Goal: Task Accomplishment & Management: Manage account settings

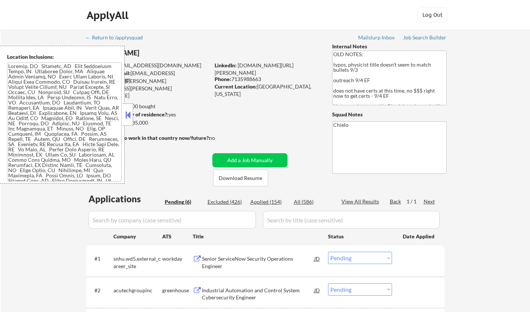
select select ""pending""
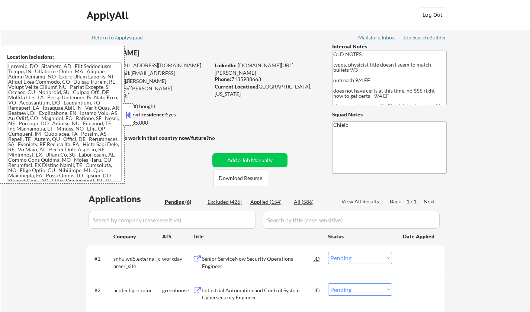
select select ""pending""
click at [129, 114] on button at bounding box center [128, 114] width 8 height 11
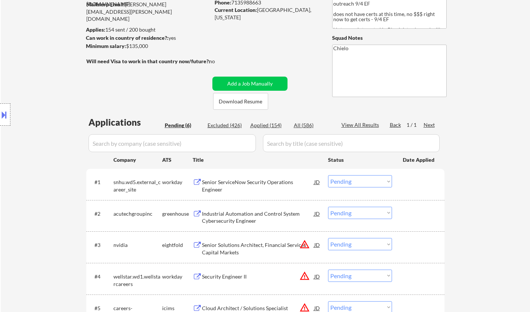
scroll to position [149, 0]
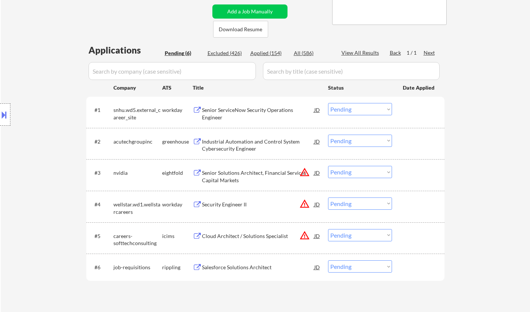
click at [316, 171] on div "JD" at bounding box center [317, 172] width 7 height 13
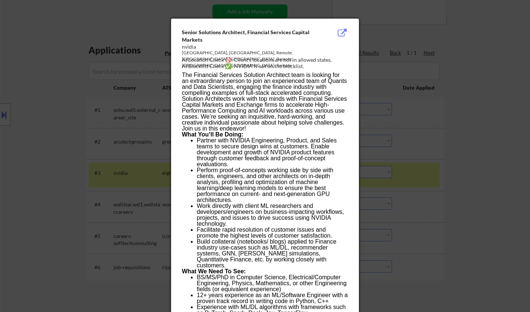
click at [435, 179] on div at bounding box center [265, 156] width 530 height 312
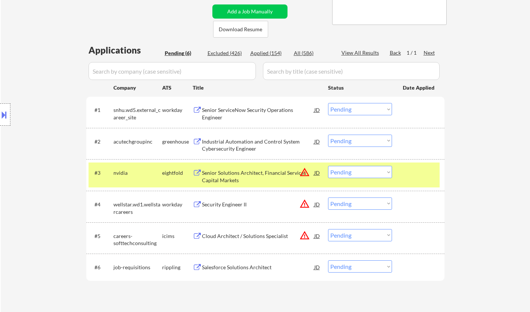
click at [7, 107] on div at bounding box center [5, 114] width 10 height 22
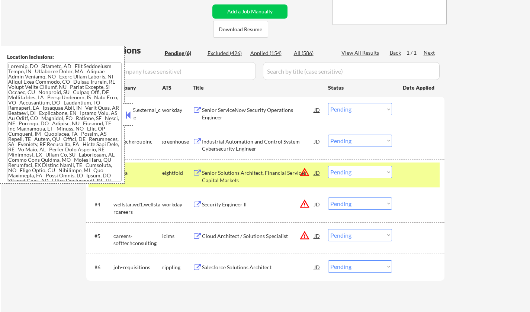
click at [124, 116] on button at bounding box center [128, 114] width 8 height 11
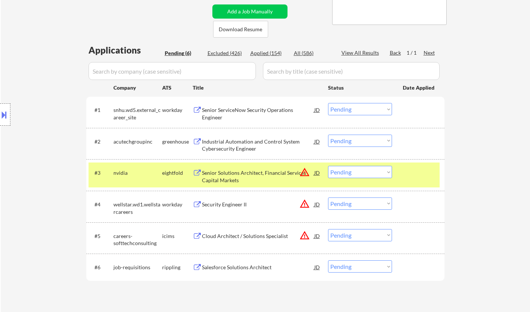
click at [317, 173] on div "JD" at bounding box center [317, 172] width 7 height 13
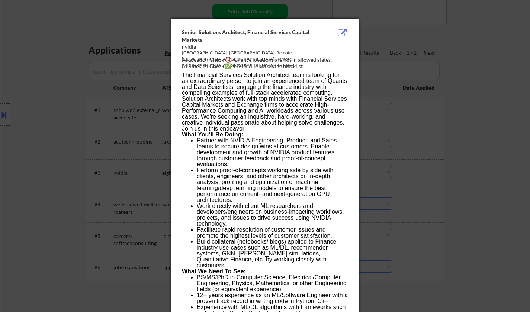
click at [459, 197] on div at bounding box center [265, 156] width 530 height 312
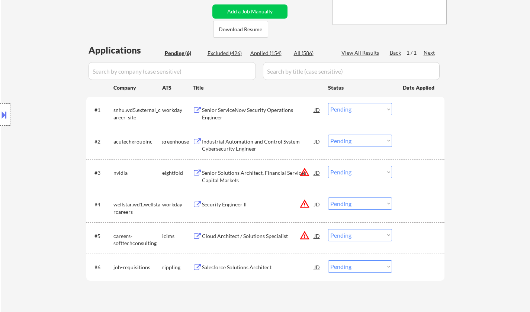
drag, startPoint x: 366, startPoint y: 170, endPoint x: 367, endPoint y: 177, distance: 7.2
click at [366, 170] on select "Choose an option... Pending Applied Excluded (Questions) Excluded (Expired) Exc…" at bounding box center [360, 172] width 64 height 12
click at [328, 166] on select "Choose an option... Pending Applied Excluded (Questions) Excluded (Expired) Exc…" at bounding box center [360, 172] width 64 height 12
select select ""pending""
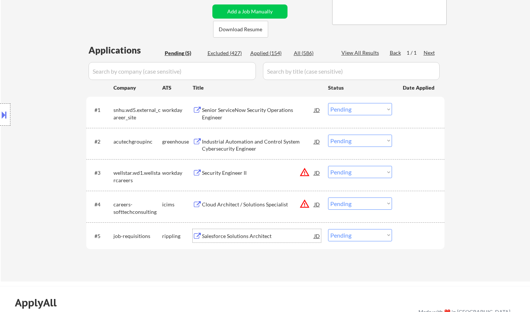
click at [243, 234] on div "Salesforce Solutions Architect" at bounding box center [258, 235] width 112 height 7
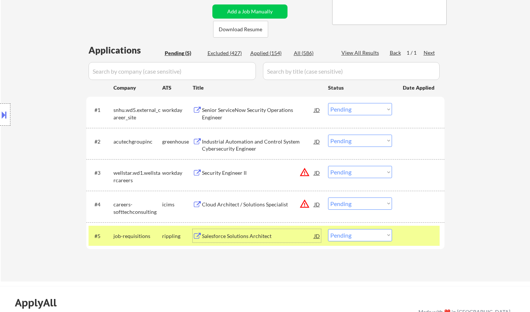
click at [355, 232] on select "Choose an option... Pending Applied Excluded (Questions) Excluded (Expired) Exc…" at bounding box center [360, 235] width 64 height 12
select select ""excluded__bad_match_""
click at [328, 229] on select "Choose an option... Pending Applied Excluded (Questions) Excluded (Expired) Exc…" at bounding box center [360, 235] width 64 height 12
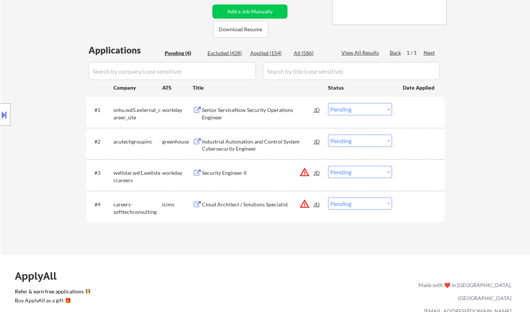
click at [228, 110] on div "Senior ServiceNow Security Operations Engineer" at bounding box center [258, 113] width 112 height 15
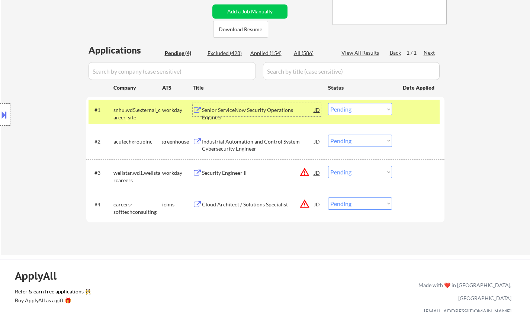
drag, startPoint x: 352, startPoint y: 109, endPoint x: 354, endPoint y: 112, distance: 4.0
click at [352, 109] on select "Choose an option... Pending Applied Excluded (Questions) Excluded (Expired) Exc…" at bounding box center [360, 109] width 64 height 12
click at [328, 103] on select "Choose an option... Pending Applied Excluded (Questions) Excluded (Expired) Exc…" at bounding box center [360, 109] width 64 height 12
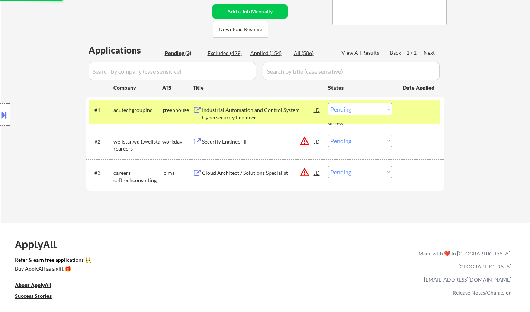
click at [251, 107] on div "Industrial Automation and Control System Cybersecurity Engineer" at bounding box center [258, 113] width 112 height 15
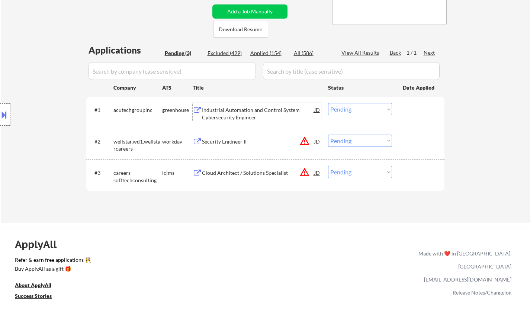
click at [361, 113] on select "Choose an option... Pending Applied Excluded (Questions) Excluded (Expired) Exc…" at bounding box center [360, 109] width 64 height 12
click at [328, 103] on select "Choose an option... Pending Applied Excluded (Questions) Excluded (Expired) Exc…" at bounding box center [360, 109] width 64 height 12
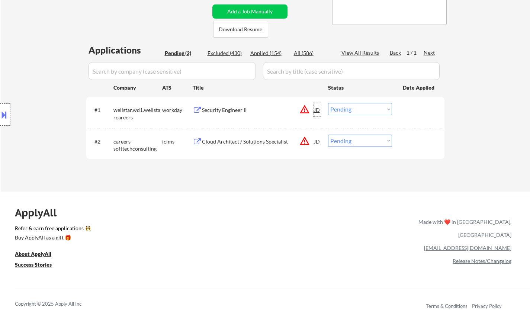
click at [316, 109] on div "JD" at bounding box center [317, 109] width 7 height 13
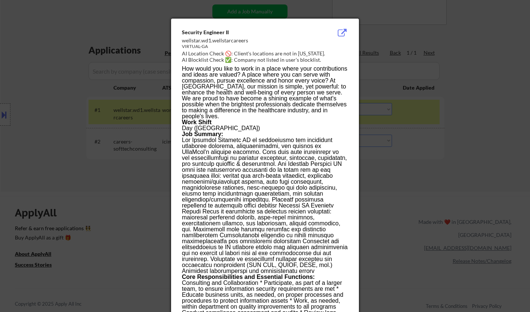
click at [422, 154] on div at bounding box center [265, 156] width 530 height 312
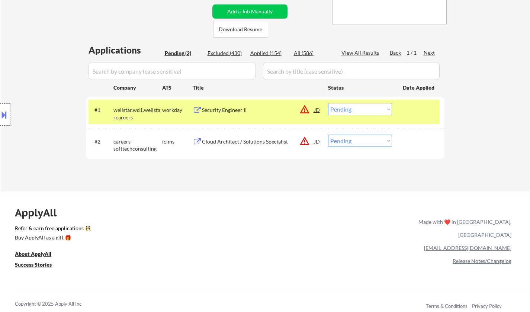
click at [365, 108] on select "Choose an option... Pending Applied Excluded (Questions) Excluded (Expired) Exc…" at bounding box center [360, 109] width 64 height 12
click at [328, 103] on select "Choose an option... Pending Applied Excluded (Questions) Excluded (Expired) Exc…" at bounding box center [360, 109] width 64 height 12
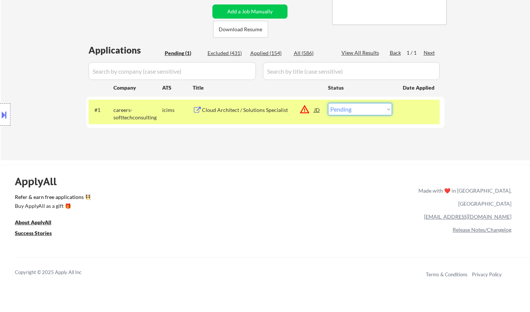
click at [366, 112] on select "Choose an option... Pending Applied Excluded (Questions) Excluded (Expired) Exc…" at bounding box center [360, 109] width 64 height 12
select select ""excluded__location_""
click at [328, 103] on select "Choose an option... Pending Applied Excluded (Questions) Excluded (Expired) Exc…" at bounding box center [360, 109] width 64 height 12
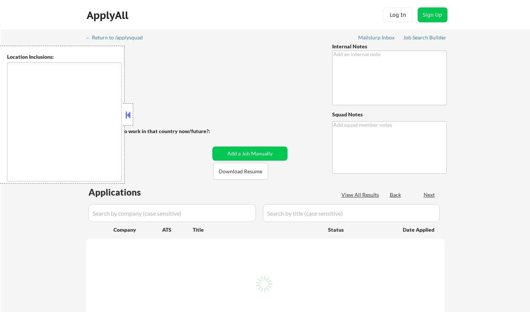
type textarea "[DEMOGRAPHIC_DATA] resident applying to jobs only in [DEMOGRAPHIC_DATA], so min…"
type textarea "Chielo Mailslurp ✔️"
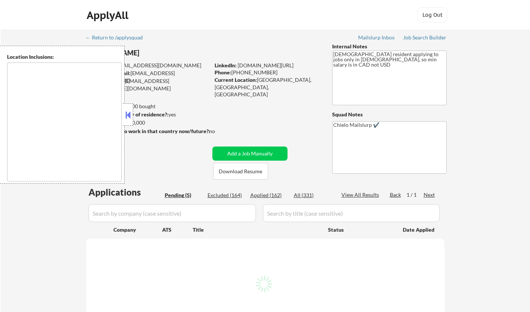
select select ""pending""
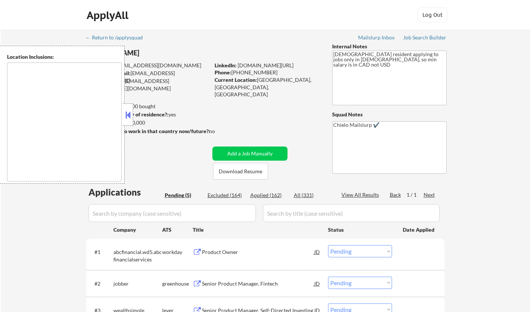
click at [129, 113] on button at bounding box center [128, 114] width 8 height 11
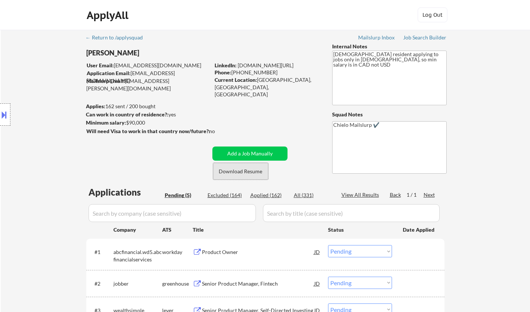
click at [249, 168] on button "Download Resume" at bounding box center [240, 171] width 55 height 17
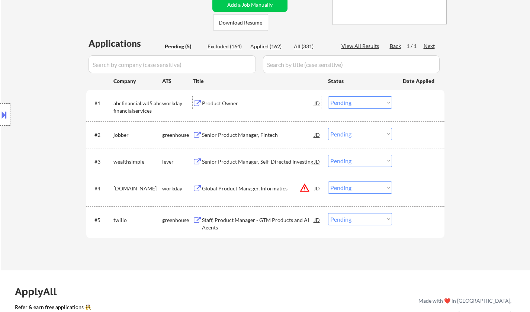
click at [222, 101] on div "Product Owner" at bounding box center [258, 103] width 112 height 7
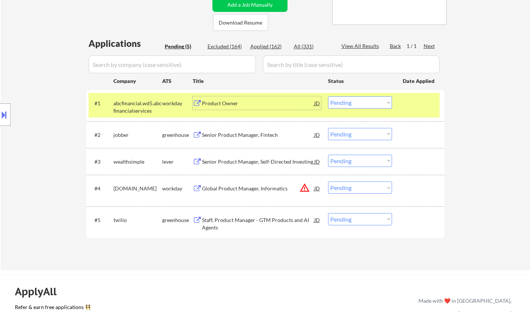
click at [353, 100] on select "Choose an option... Pending Applied Excluded (Questions) Excluded (Expired) Exc…" at bounding box center [360, 102] width 64 height 12
click at [328, 96] on select "Choose an option... Pending Applied Excluded (Questions) Excluded (Expired) Exc…" at bounding box center [360, 102] width 64 height 12
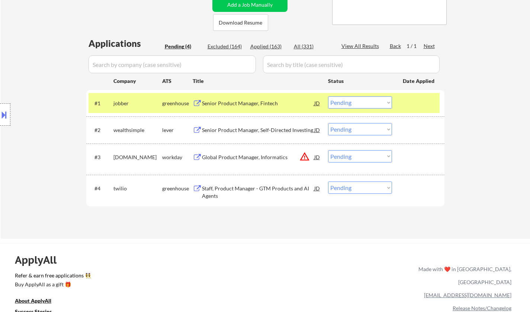
click at [249, 103] on div "Senior Product Manager, Fintech" at bounding box center [258, 103] width 112 height 7
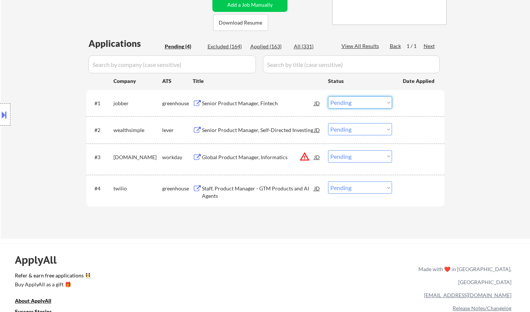
click at [369, 97] on select "Choose an option... Pending Applied Excluded (Questions) Excluded (Expired) Exc…" at bounding box center [360, 102] width 64 height 12
click at [328, 96] on select "Choose an option... Pending Applied Excluded (Questions) Excluded (Expired) Exc…" at bounding box center [360, 102] width 64 height 12
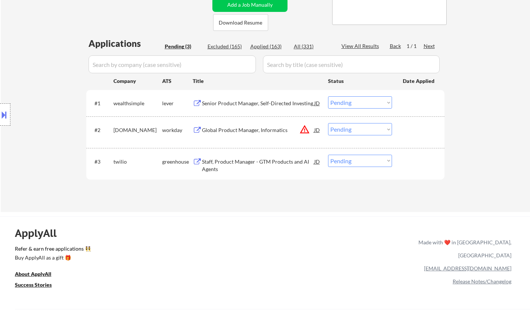
click at [518, 210] on div "← Return to /applysquad Mailslurp Inbox Job Search Builder Rieza Johnston User …" at bounding box center [265, 46] width 529 height 331
click at [229, 98] on div "Senior Product Manager, Self-Directed Investing" at bounding box center [258, 102] width 112 height 13
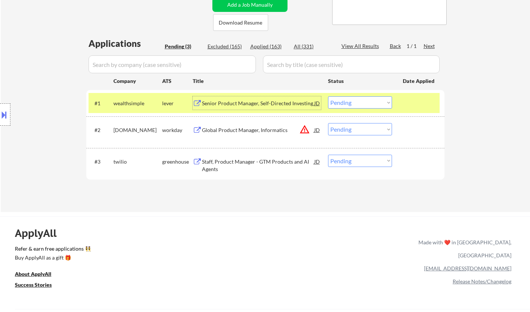
click at [357, 103] on select "Choose an option... Pending Applied Excluded (Questions) Excluded (Expired) Exc…" at bounding box center [360, 102] width 64 height 12
click at [328, 96] on select "Choose an option... Pending Applied Excluded (Questions) Excluded (Expired) Exc…" at bounding box center [360, 102] width 64 height 12
select select ""pending""
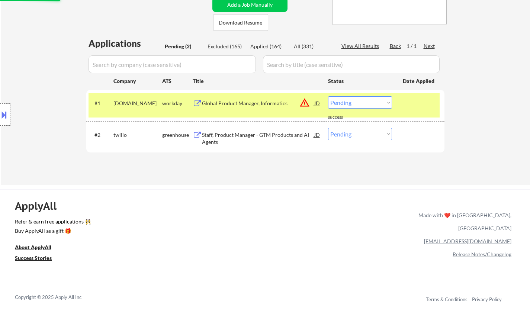
click at [251, 138] on div "Staff, Product Manager - GTM Products and AI Agents" at bounding box center [258, 138] width 112 height 15
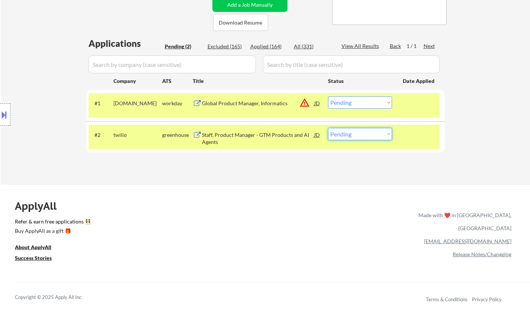
click at [360, 133] on select "Choose an option... Pending Applied Excluded (Questions) Excluded (Expired) Exc…" at bounding box center [360, 134] width 64 height 12
select select ""applied""
click at [328, 128] on select "Choose an option... Pending Applied Excluded (Questions) Excluded (Expired) Exc…" at bounding box center [360, 134] width 64 height 12
click at [0, 119] on button at bounding box center [4, 115] width 8 height 12
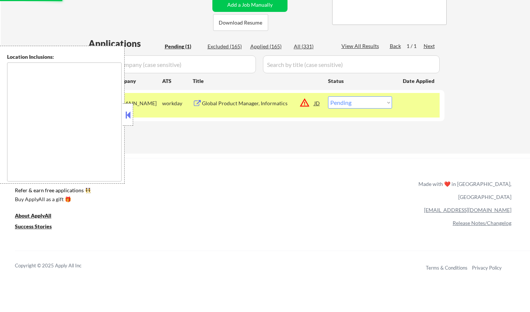
click at [364, 103] on select "Choose an option... Pending Applied Excluded (Questions) Excluded (Expired) Exc…" at bounding box center [360, 102] width 64 height 12
select select ""excluded__location_""
click at [328, 96] on select "Choose an option... Pending Applied Excluded (Questions) Excluded (Expired) Exc…" at bounding box center [360, 102] width 64 height 12
click at [127, 115] on button at bounding box center [128, 114] width 8 height 11
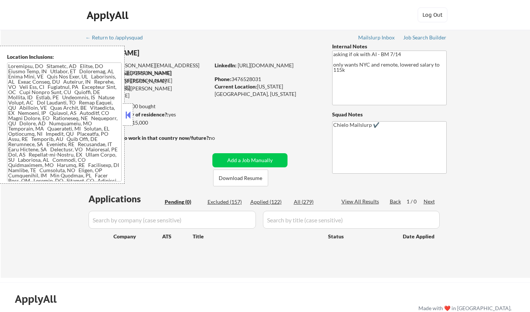
click at [130, 112] on button at bounding box center [128, 114] width 8 height 11
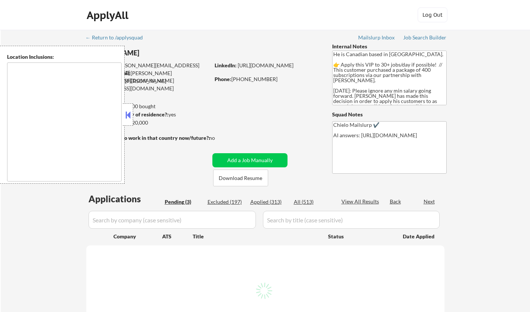
select select ""pending""
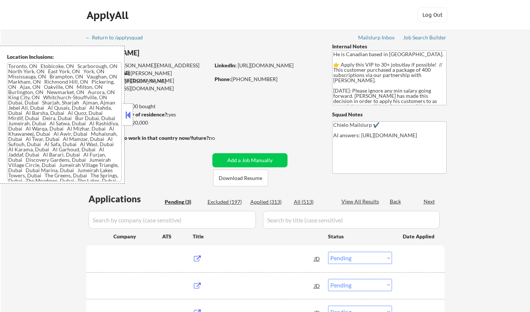
type textarea "[GEOGRAPHIC_DATA], ON [GEOGRAPHIC_DATA], ON [GEOGRAPHIC_DATA], ON [GEOGRAPHIC_D…"
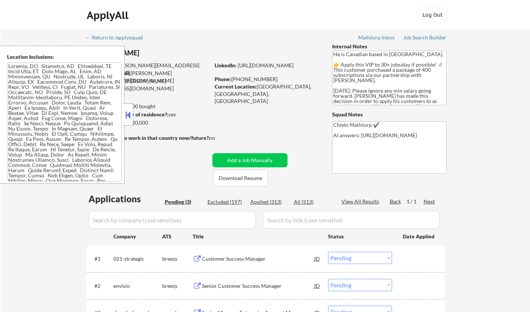
click at [128, 114] on button at bounding box center [128, 114] width 8 height 11
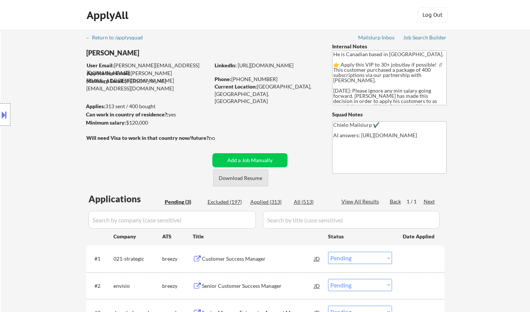
click at [248, 181] on button "Download Resume" at bounding box center [240, 178] width 55 height 17
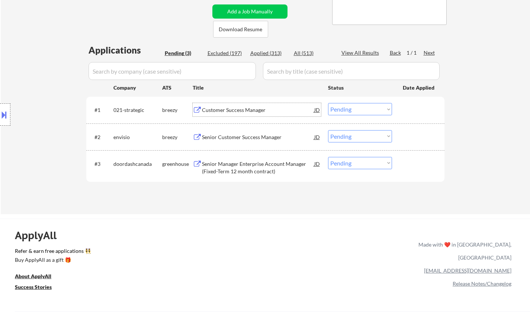
click at [232, 107] on div "Customer Success Manager" at bounding box center [258, 109] width 112 height 7
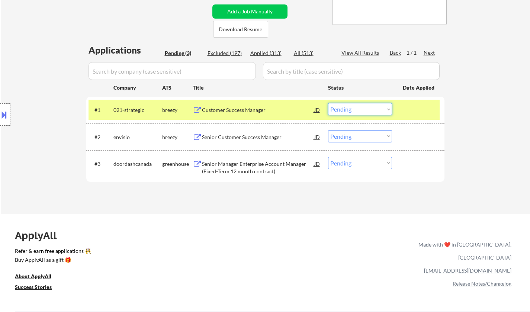
drag, startPoint x: 361, startPoint y: 104, endPoint x: 361, endPoint y: 109, distance: 4.8
click at [361, 104] on select "Choose an option... Pending Applied Excluded (Questions) Excluded (Expired) Exc…" at bounding box center [360, 109] width 64 height 12
click at [328, 103] on select "Choose an option... Pending Applied Excluded (Questions) Excluded (Expired) Exc…" at bounding box center [360, 109] width 64 height 12
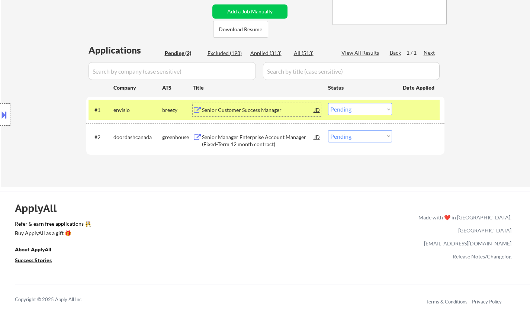
click at [243, 109] on div "Senior Customer Success Manager" at bounding box center [258, 109] width 112 height 7
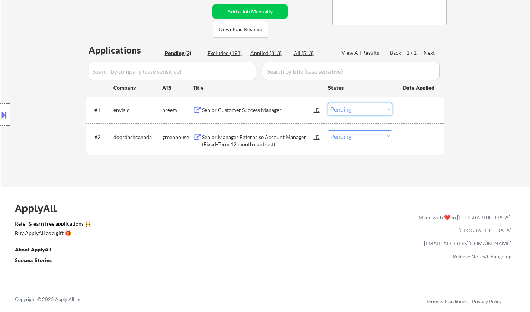
drag, startPoint x: 356, startPoint y: 106, endPoint x: 354, endPoint y: 110, distance: 4.0
click at [356, 106] on select "Choose an option... Pending Applied Excluded (Questions) Excluded (Expired) Exc…" at bounding box center [360, 109] width 64 height 12
click at [328, 103] on select "Choose an option... Pending Applied Excluded (Questions) Excluded (Expired) Exc…" at bounding box center [360, 109] width 64 height 12
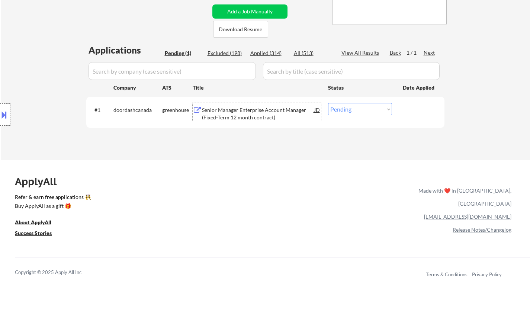
click at [245, 110] on div "Senior Manager Enterprise Account Manager (Fixed-Term 12 month contract)" at bounding box center [258, 113] width 112 height 15
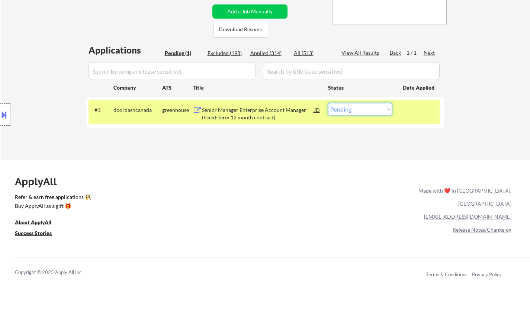
click at [361, 105] on select "Choose an option... Pending Applied Excluded (Questions) Excluded (Expired) Exc…" at bounding box center [360, 109] width 64 height 12
select select ""applied""
click at [328, 103] on select "Choose an option... Pending Applied Excluded (Questions) Excluded (Expired) Exc…" at bounding box center [360, 109] width 64 height 12
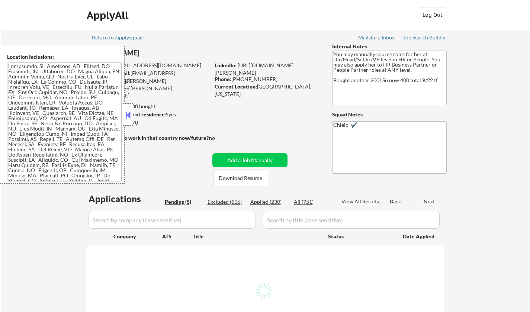
select select ""pending""
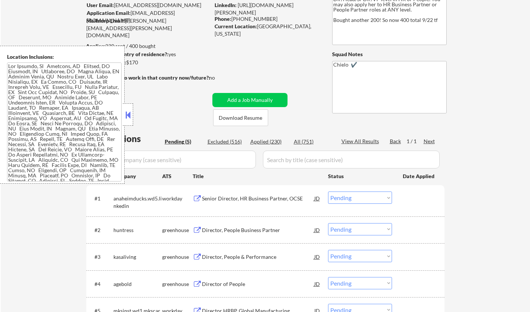
scroll to position [74, 0]
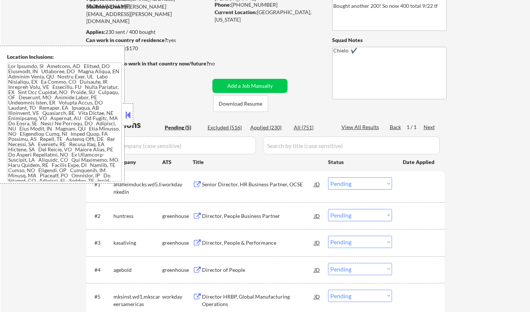
click at [127, 113] on button at bounding box center [128, 114] width 8 height 11
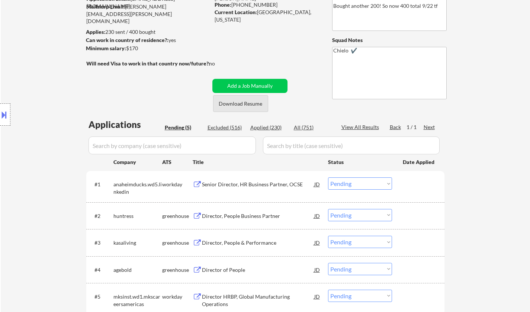
click at [244, 102] on button "Download Resume" at bounding box center [240, 103] width 55 height 17
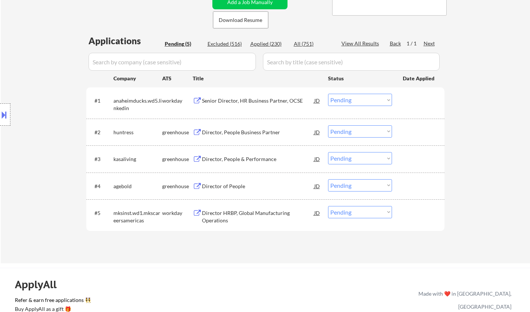
scroll to position [186, 0]
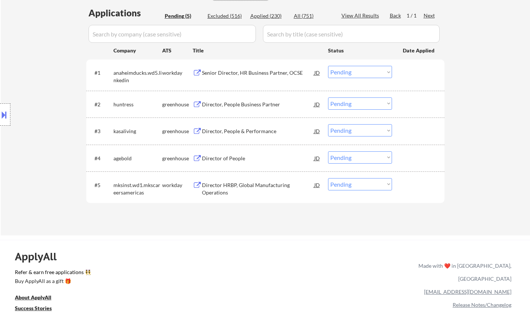
click at [244, 101] on div "Director, People Business Partner" at bounding box center [258, 104] width 112 height 7
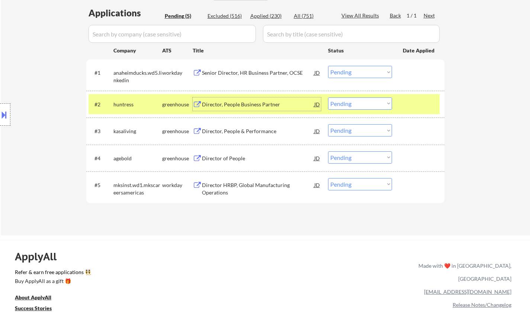
click at [347, 105] on select "Choose an option... Pending Applied Excluded (Questions) Excluded (Expired) Exc…" at bounding box center [360, 103] width 64 height 12
click at [328, 97] on select "Choose an option... Pending Applied Excluded (Questions) Excluded (Expired) Exc…" at bounding box center [360, 103] width 64 height 12
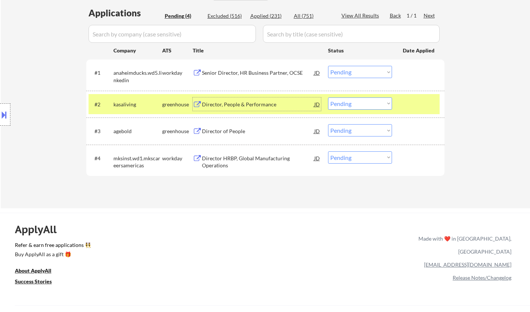
click at [221, 105] on div "Director, People & Performance" at bounding box center [258, 104] width 112 height 7
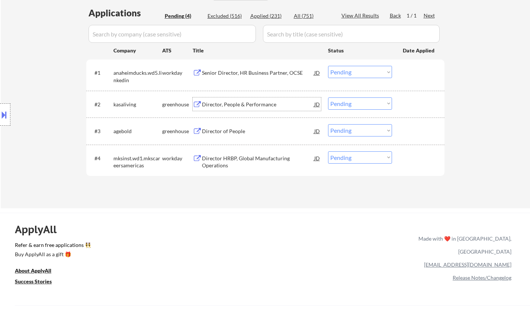
drag, startPoint x: 356, startPoint y: 102, endPoint x: 363, endPoint y: 109, distance: 9.5
click at [357, 102] on select "Choose an option... Pending Applied Excluded (Questions) Excluded (Expired) Exc…" at bounding box center [360, 103] width 64 height 12
click at [328, 97] on select "Choose an option... Pending Applied Excluded (Questions) Excluded (Expired) Exc…" at bounding box center [360, 103] width 64 height 12
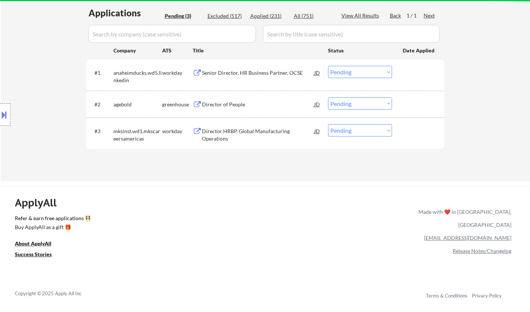
click at [219, 103] on div "Director of People" at bounding box center [258, 104] width 112 height 7
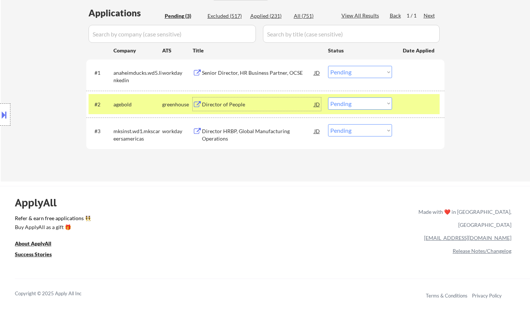
click at [367, 106] on select "Choose an option... Pending Applied Excluded (Questions) Excluded (Expired) Exc…" at bounding box center [360, 103] width 64 height 12
click at [328, 97] on select "Choose an option... Pending Applied Excluded (Questions) Excluded (Expired) Exc…" at bounding box center [360, 103] width 64 height 12
select select ""pending""
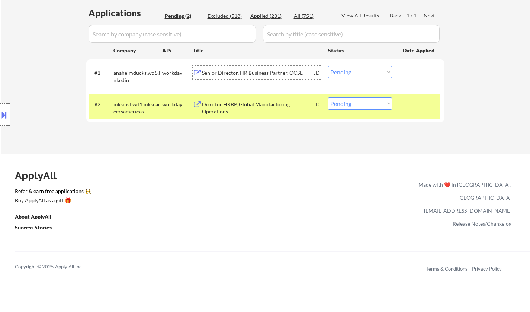
click at [242, 72] on div "Senior Director, HR Business Partner, OCSE" at bounding box center [258, 72] width 112 height 7
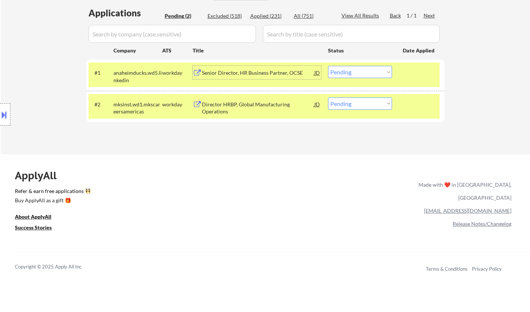
click at [368, 74] on select "Choose an option... Pending Applied Excluded (Questions) Excluded (Expired) Exc…" at bounding box center [360, 72] width 64 height 12
click at [328, 66] on select "Choose an option... Pending Applied Excluded (Questions) Excluded (Expired) Exc…" at bounding box center [360, 72] width 64 height 12
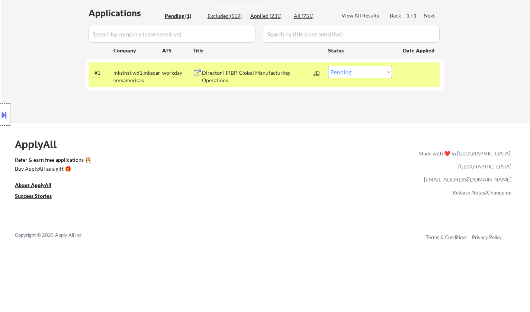
click at [232, 73] on div "Director HRBP, Global Manufacturing Operations" at bounding box center [258, 76] width 112 height 15
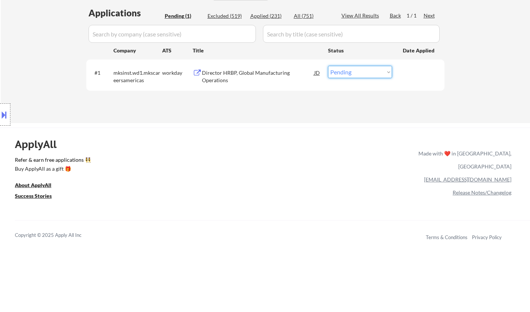
click at [367, 67] on select "Choose an option... Pending Applied Excluded (Questions) Excluded (Expired) Exc…" at bounding box center [360, 72] width 64 height 12
select select ""applied""
click at [328, 66] on select "Choose an option... Pending Applied Excluded (Questions) Excluded (Expired) Exc…" at bounding box center [360, 72] width 64 height 12
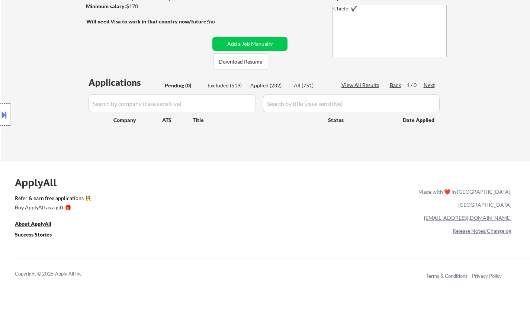
scroll to position [74, 0]
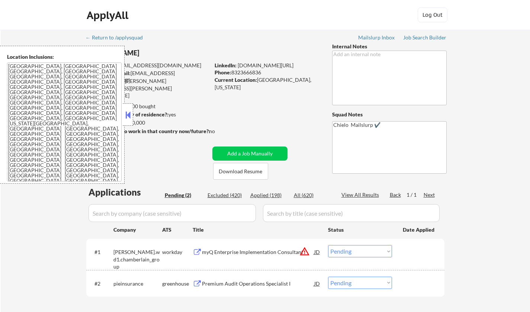
select select ""pending""
click at [124, 120] on div at bounding box center [128, 114] width 10 height 22
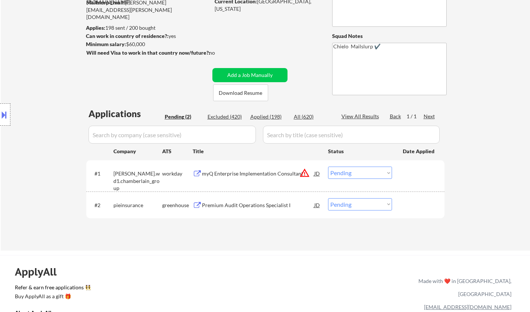
scroll to position [112, 0]
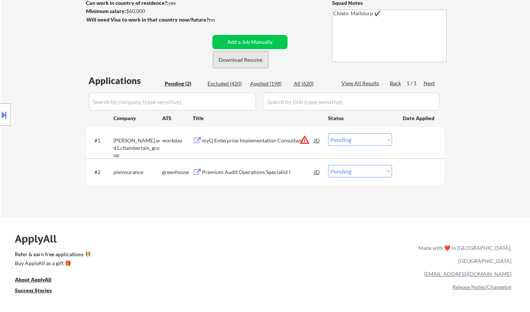
click at [244, 52] on button "Download Resume" at bounding box center [240, 59] width 55 height 17
click at [223, 170] on div "Premium Audit Operations Specialist I" at bounding box center [258, 171] width 112 height 7
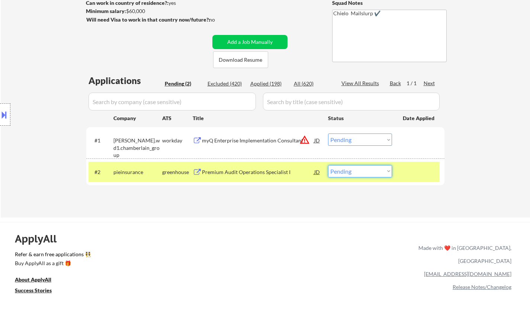
drag, startPoint x: 351, startPoint y: 173, endPoint x: 354, endPoint y: 176, distance: 4.2
click at [351, 174] on select "Choose an option... Pending Applied Excluded (Questions) Excluded (Expired) Exc…" at bounding box center [360, 171] width 64 height 12
select select ""excluded__bad_match_""
click at [328, 165] on select "Choose an option... Pending Applied Excluded (Questions) Excluded (Expired) Exc…" at bounding box center [360, 171] width 64 height 12
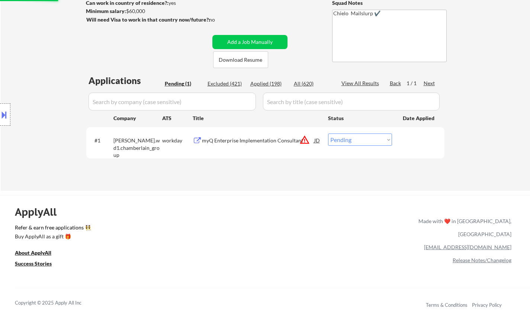
click at [245, 141] on div "myQ Enterprise Implementation Consultant" at bounding box center [258, 140] width 112 height 7
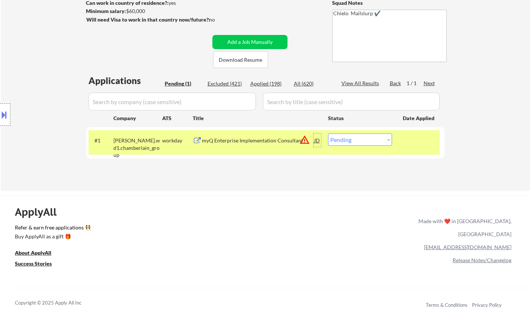
click at [319, 140] on div "JD" at bounding box center [317, 140] width 7 height 13
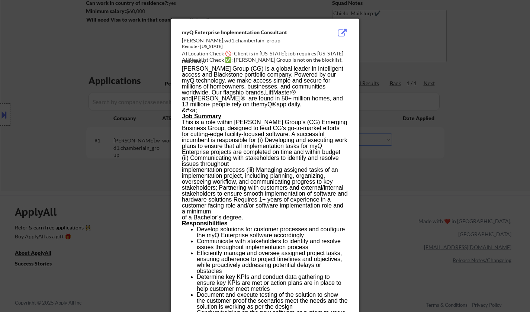
click at [386, 158] on div at bounding box center [265, 156] width 530 height 312
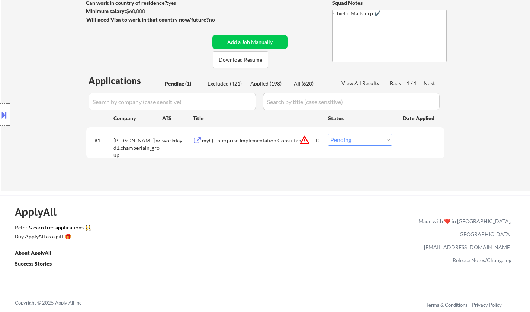
click at [5, 112] on button at bounding box center [4, 115] width 8 height 12
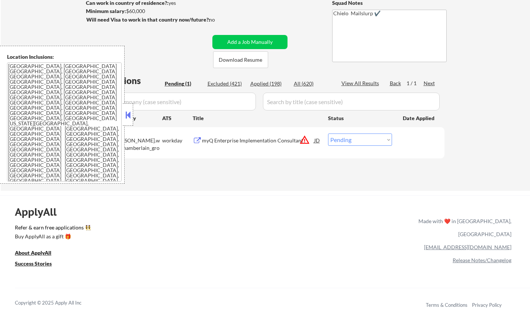
click at [165, 167] on div "Applications Pending (1) Excluded (421) Applied (198) All (620) View All Result…" at bounding box center [265, 125] width 358 height 102
click at [264, 144] on div "myQ Enterprise Implementation Consultant" at bounding box center [258, 140] width 112 height 7
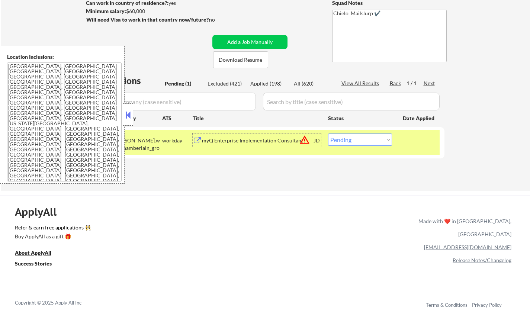
click at [352, 142] on select "Choose an option... Pending Applied Excluded (Questions) Excluded (Expired) Exc…" at bounding box center [360, 140] width 64 height 12
select select ""excluded__location_""
click at [328, 134] on select "Choose an option... Pending Applied Excluded (Questions) Excluded (Expired) Exc…" at bounding box center [360, 140] width 64 height 12
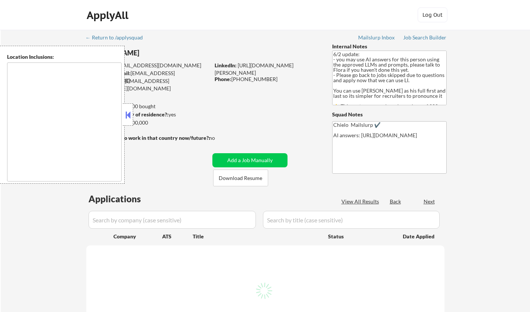
select select ""pending""
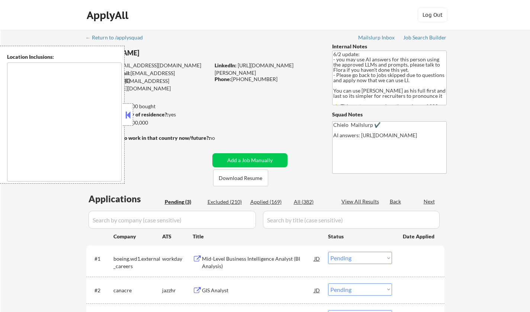
type textarea "Toronto, Ontario Mississauga, Ontario Brampton, Ontario Markham, Ontario Vaugha…"
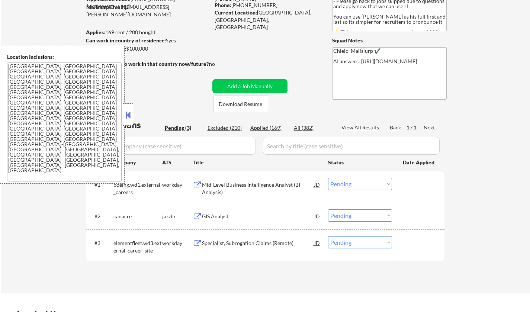
scroll to position [186, 0]
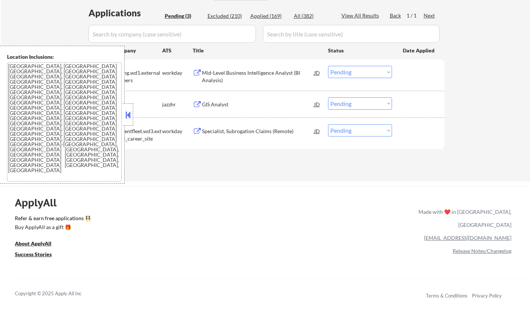
drag, startPoint x: 122, startPoint y: 116, endPoint x: 128, endPoint y: 116, distance: 6.3
click at [123, 116] on div "Location Inclusions: Toronto, Ontario Mississauga, Ontario Brampton, Ontario Ma…" at bounding box center [66, 115] width 133 height 138
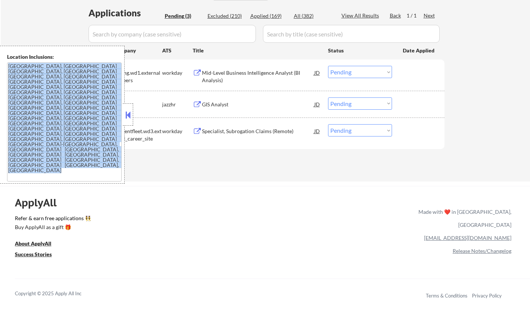
click at [128, 112] on button at bounding box center [128, 114] width 8 height 11
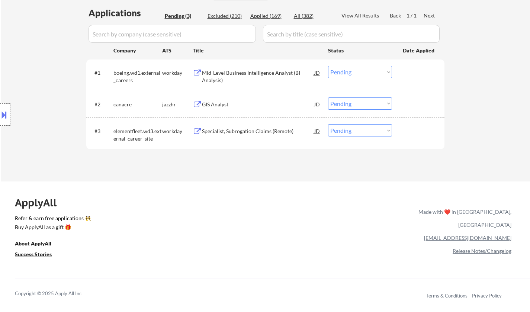
scroll to position [37, 0]
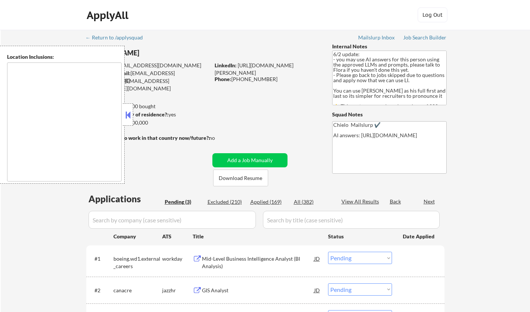
select select ""pending""
type textarea "Toronto, Ontario Mississauga, Ontario Brampton, Ontario Markham, Ontario Vaugha…"
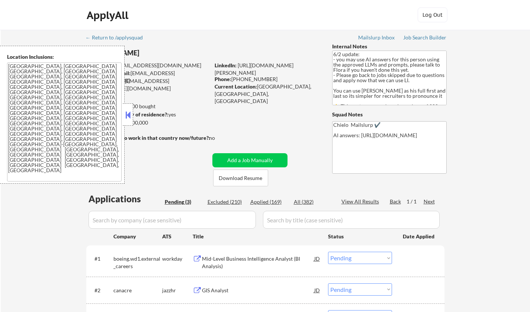
click at [127, 116] on button at bounding box center [128, 114] width 8 height 11
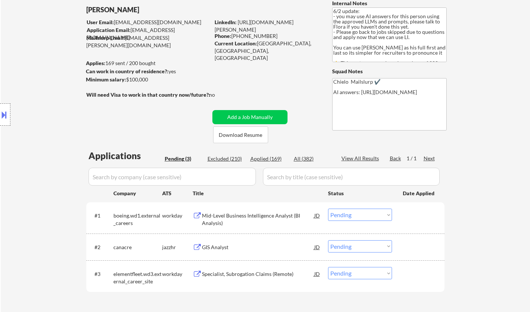
scroll to position [74, 0]
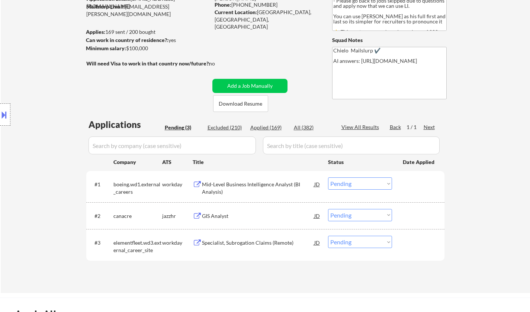
click at [217, 215] on div "GIS Analyst" at bounding box center [258, 215] width 112 height 7
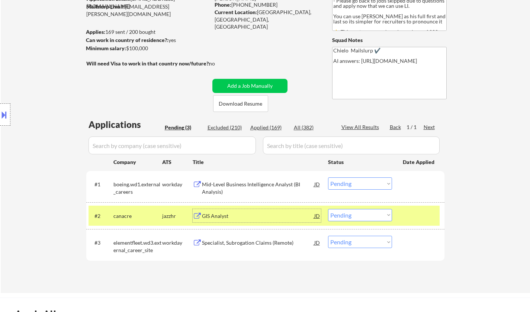
click at [363, 218] on select "Choose an option... Pending Applied Excluded (Questions) Excluded (Expired) Exc…" at bounding box center [360, 215] width 64 height 12
click at [328, 209] on select "Choose an option... Pending Applied Excluded (Questions) Excluded (Expired) Exc…" at bounding box center [360, 215] width 64 height 12
select select ""pending""
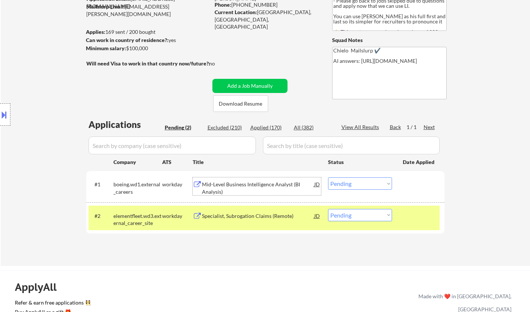
click at [232, 186] on div "Mid-Level Business Intelligence Analyst (BI Analysis)" at bounding box center [258, 188] width 112 height 15
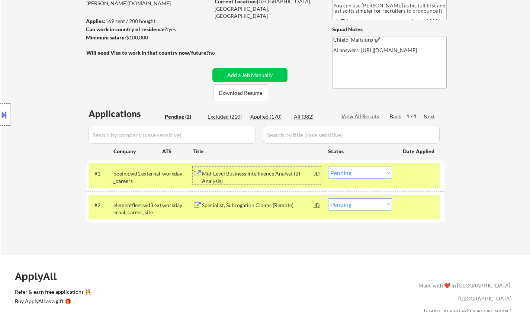
scroll to position [149, 0]
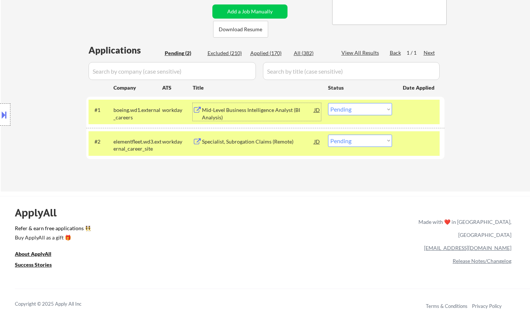
click at [3, 113] on button at bounding box center [4, 115] width 8 height 12
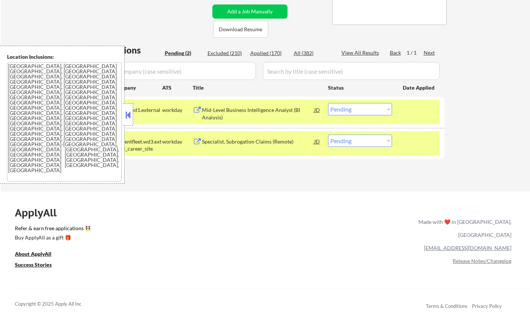
click at [127, 117] on button at bounding box center [128, 114] width 8 height 11
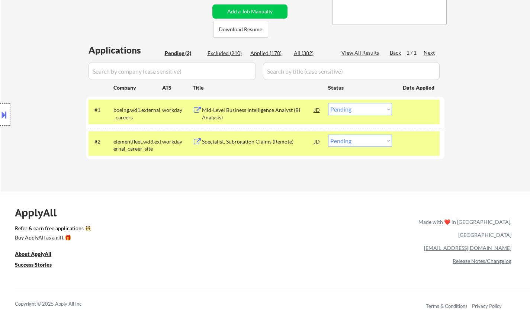
click at [228, 112] on div "Mid-Level Business Intelligence Analyst (BI Analysis)" at bounding box center [258, 113] width 112 height 15
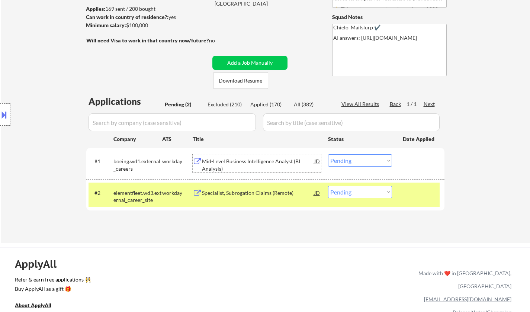
scroll to position [112, 0]
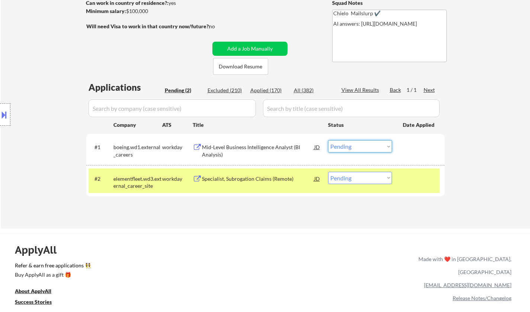
click at [354, 147] on select "Choose an option... Pending Applied Excluded (Questions) Excluded (Expired) Exc…" at bounding box center [360, 146] width 64 height 12
click at [328, 140] on select "Choose an option... Pending Applied Excluded (Questions) Excluded (Expired) Exc…" at bounding box center [360, 146] width 64 height 12
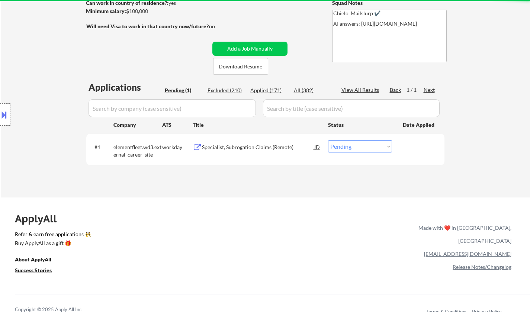
click at [238, 148] on div "Specialist, Subrogation Claims (Remote)" at bounding box center [258, 147] width 112 height 7
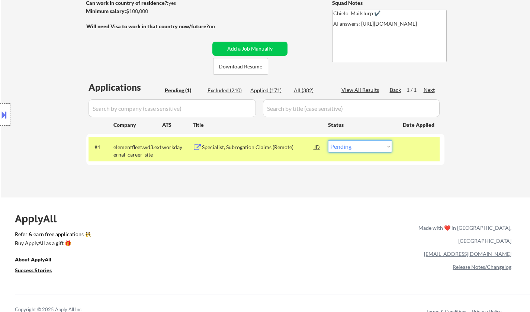
click at [369, 151] on select "Choose an option... Pending Applied Excluded (Questions) Excluded (Expired) Exc…" at bounding box center [360, 146] width 64 height 12
select select ""excluded__bad_match_""
click at [328, 140] on select "Choose an option... Pending Applied Excluded (Questions) Excluded (Expired) Exc…" at bounding box center [360, 146] width 64 height 12
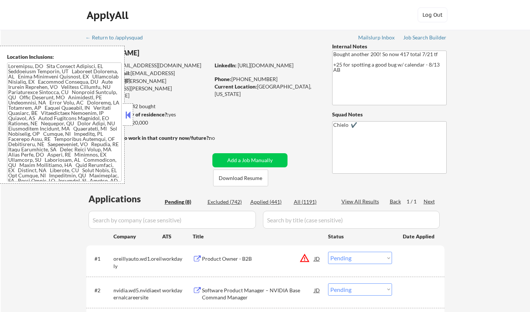
select select ""pending""
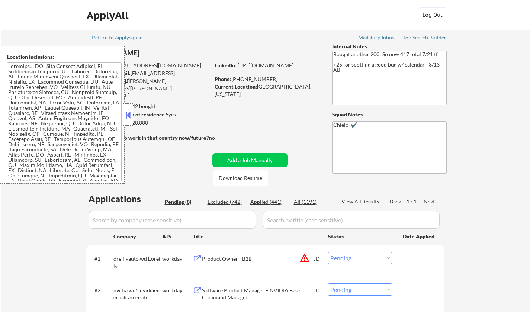
select select ""pending""
click at [125, 112] on button at bounding box center [128, 114] width 8 height 11
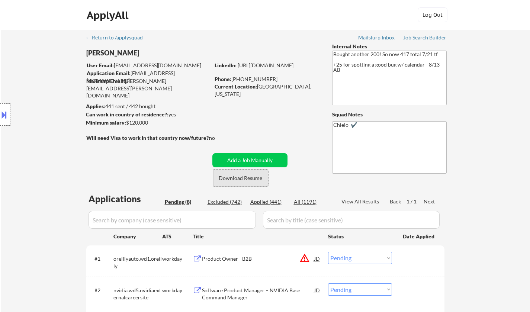
click at [248, 178] on button "Download Resume" at bounding box center [240, 178] width 55 height 17
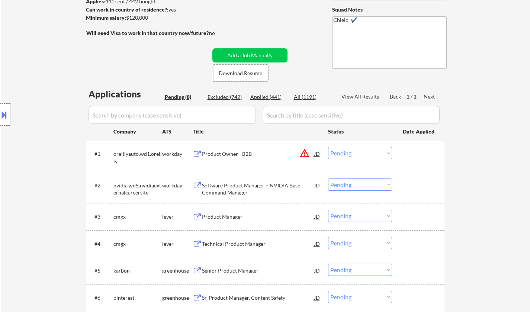
scroll to position [112, 0]
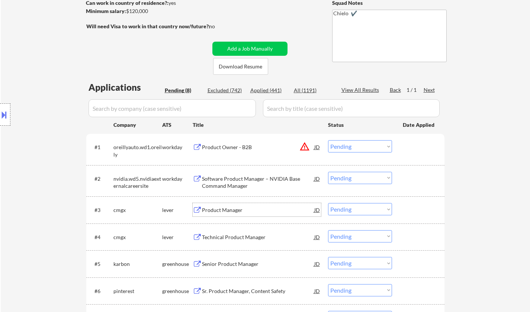
click at [218, 213] on div "Product Manager" at bounding box center [258, 209] width 112 height 7
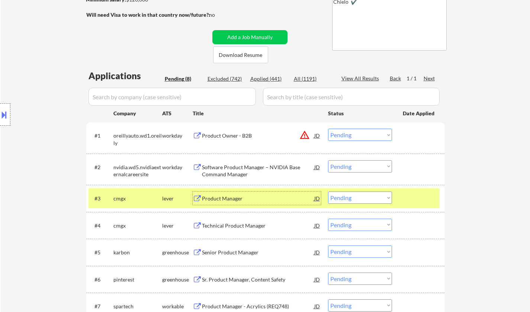
scroll to position [186, 0]
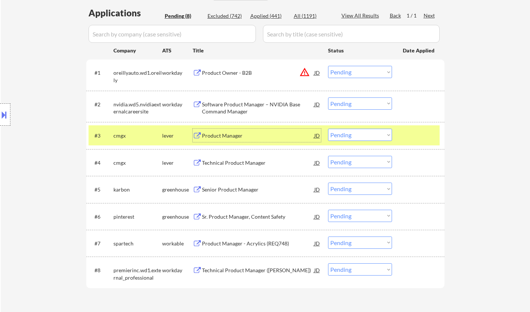
click at [353, 134] on select "Choose an option... Pending Applied Excluded (Questions) Excluded (Expired) Exc…" at bounding box center [360, 135] width 64 height 12
click at [328, 129] on select "Choose an option... Pending Applied Excluded (Questions) Excluded (Expired) Exc…" at bounding box center [360, 135] width 64 height 12
select select ""pending""
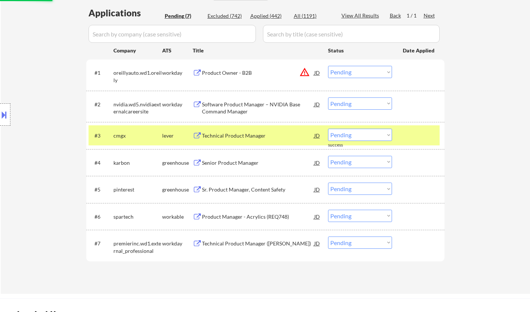
click at [238, 135] on div "Technical Product Manager" at bounding box center [258, 135] width 112 height 7
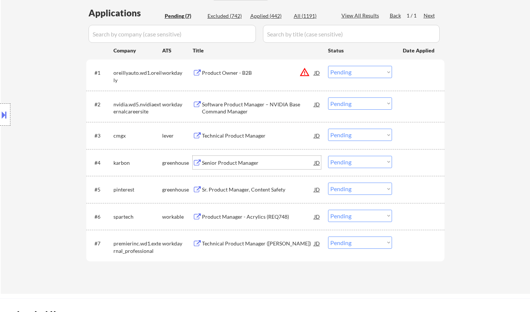
click at [225, 162] on div "Senior Product Manager" at bounding box center [258, 162] width 112 height 7
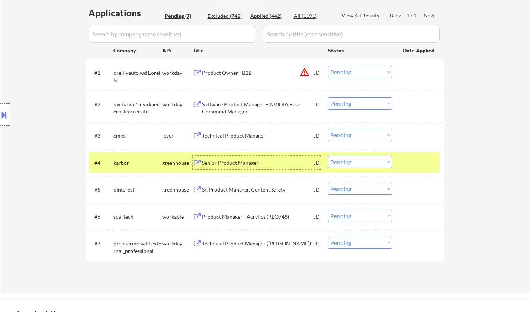
drag, startPoint x: 356, startPoint y: 159, endPoint x: 359, endPoint y: 162, distance: 4.5
click at [356, 159] on select "Choose an option... Pending Applied Excluded (Questions) Excluded (Expired) Exc…" at bounding box center [360, 162] width 64 height 12
click at [328, 156] on select "Choose an option... Pending Applied Excluded (Questions) Excluded (Expired) Exc…" at bounding box center [360, 162] width 64 height 12
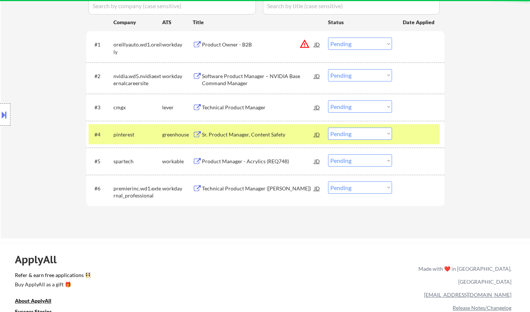
scroll to position [223, 0]
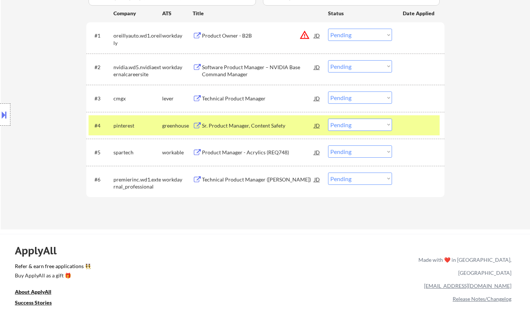
click at [245, 125] on div "Sr. Product Manager, Content Safety" at bounding box center [258, 125] width 112 height 7
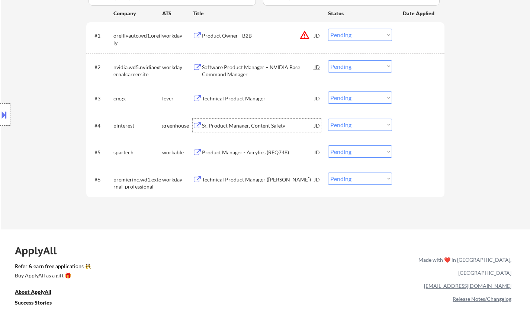
click at [347, 121] on select "Choose an option... Pending Applied Excluded (Questions) Excluded (Expired) Exc…" at bounding box center [360, 125] width 64 height 12
click at [328, 119] on select "Choose an option... Pending Applied Excluded (Questions) Excluded (Expired) Exc…" at bounding box center [360, 125] width 64 height 12
select select ""pending""
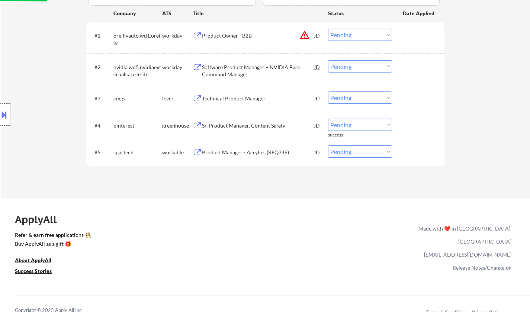
click at [244, 150] on div "Product Manager - Acrylics (REQ748)" at bounding box center [258, 152] width 112 height 7
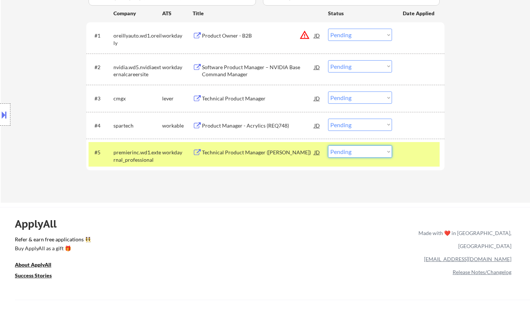
click at [361, 145] on select "Choose an option... Pending Applied Excluded (Questions) Excluded (Expired) Exc…" at bounding box center [360, 151] width 64 height 12
select select ""applied""
click at [328, 145] on select "Choose an option... Pending Applied Excluded (Questions) Excluded (Expired) Exc…" at bounding box center [360, 151] width 64 height 12
click at [228, 128] on div "Product Manager - Acrylics (REQ748)" at bounding box center [258, 125] width 112 height 7
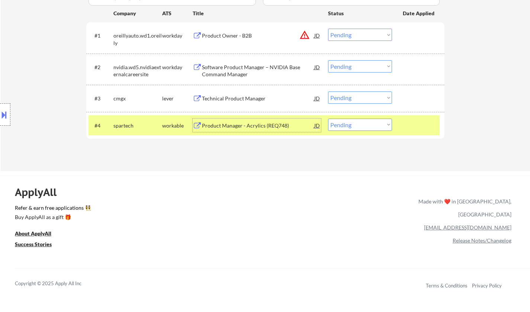
drag, startPoint x: 366, startPoint y: 122, endPoint x: 365, endPoint y: 128, distance: 6.0
click at [365, 122] on select "Choose an option... Pending Applied Excluded (Questions) Excluded (Expired) Exc…" at bounding box center [360, 125] width 64 height 12
select select ""excluded__bad_match_""
click at [328, 119] on select "Choose an option... Pending Applied Excluded (Questions) Excluded (Expired) Exc…" at bounding box center [360, 125] width 64 height 12
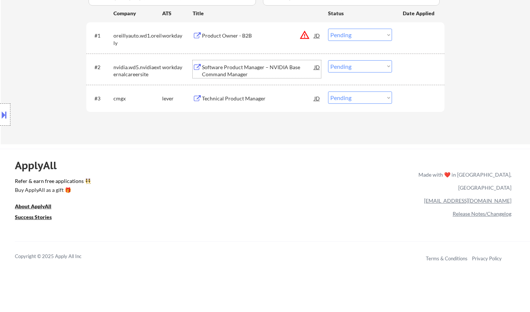
click at [239, 66] on div "Software Product Manager – NVIDIA Base Command Manager" at bounding box center [258, 71] width 112 height 15
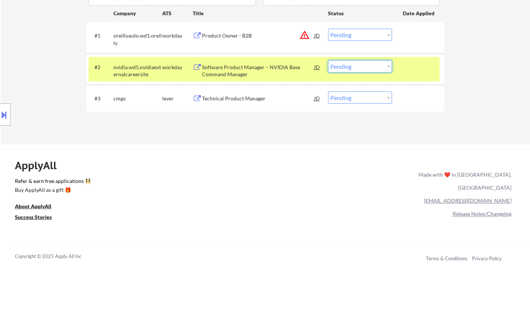
click at [360, 68] on select "Choose an option... Pending Applied Excluded (Questions) Excluded (Expired) Exc…" at bounding box center [360, 66] width 64 height 12
click at [328, 60] on select "Choose an option... Pending Applied Excluded (Questions) Excluded (Expired) Exc…" at bounding box center [360, 66] width 64 height 12
select select ""pending""
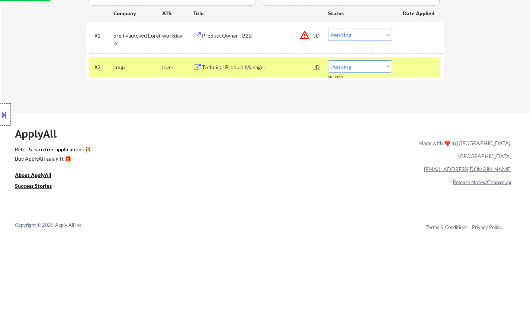
click at [0, 107] on div at bounding box center [5, 114] width 10 height 22
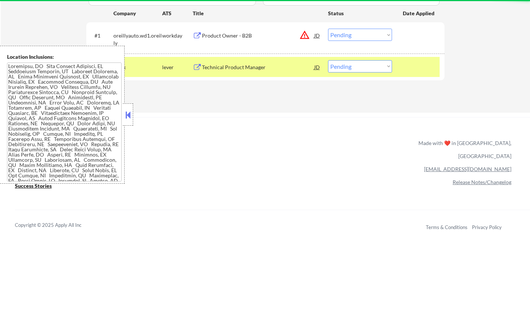
click at [320, 35] on div "JD" at bounding box center [317, 35] width 7 height 13
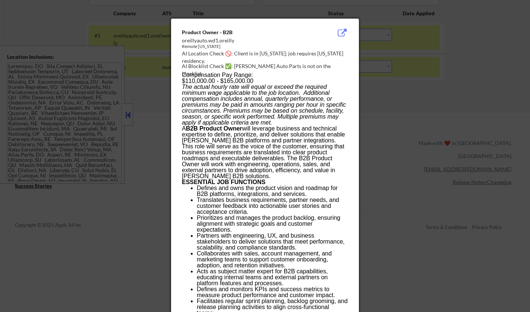
click at [419, 97] on div at bounding box center [265, 156] width 530 height 312
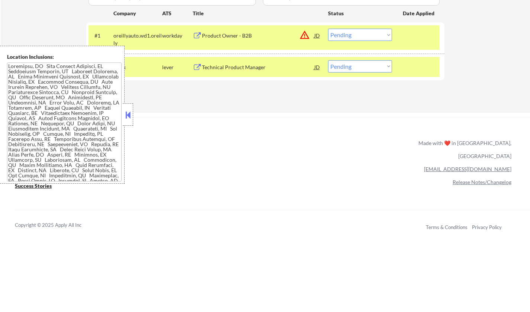
click at [360, 37] on select "Choose an option... Pending Applied Excluded (Questions) Excluded (Expired) Exc…" at bounding box center [360, 35] width 64 height 12
click at [328, 29] on select "Choose an option... Pending Applied Excluded (Questions) Excluded (Expired) Exc…" at bounding box center [360, 35] width 64 height 12
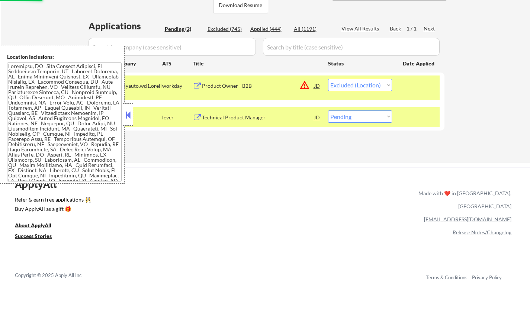
scroll to position [149, 0]
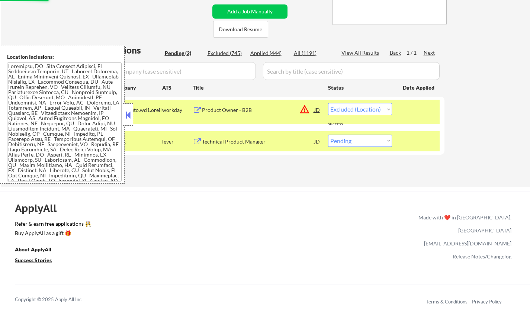
select select ""pending""
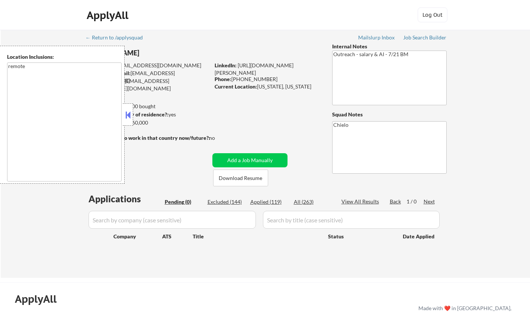
click at [129, 116] on button at bounding box center [128, 114] width 8 height 11
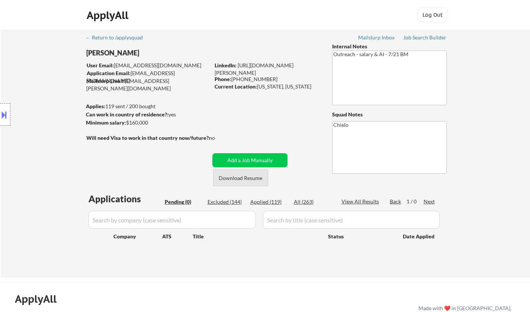
click at [248, 175] on button "Download Resume" at bounding box center [240, 178] width 55 height 17
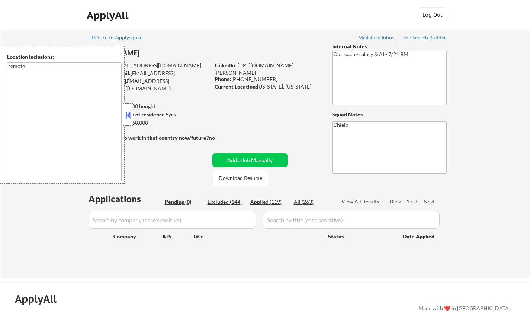
drag, startPoint x: 128, startPoint y: 117, endPoint x: 202, endPoint y: 46, distance: 103.1
click at [131, 116] on button at bounding box center [128, 114] width 8 height 11
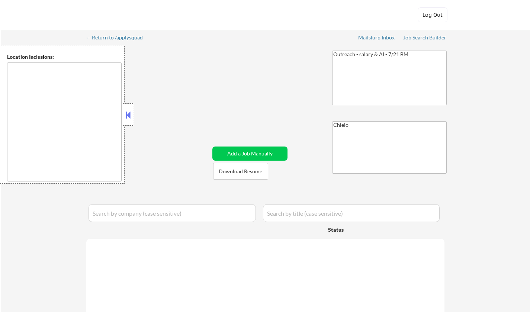
type textarea "remote"
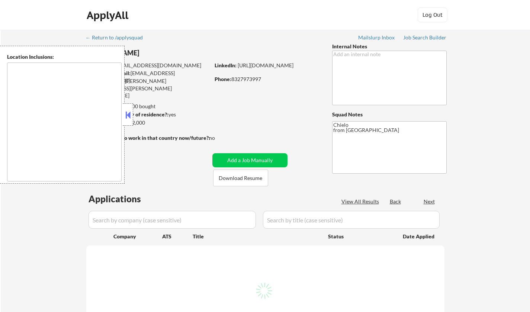
type textarea "[GEOGRAPHIC_DATA], [GEOGRAPHIC_DATA] [GEOGRAPHIC_DATA], [GEOGRAPHIC_DATA] [GEOG…"
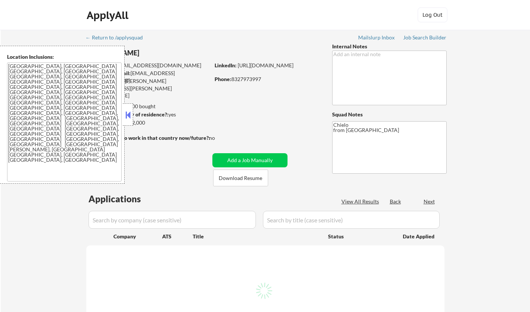
select select ""pending""
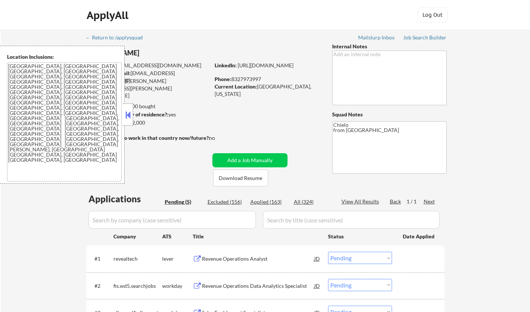
click at [127, 114] on button at bounding box center [128, 114] width 8 height 11
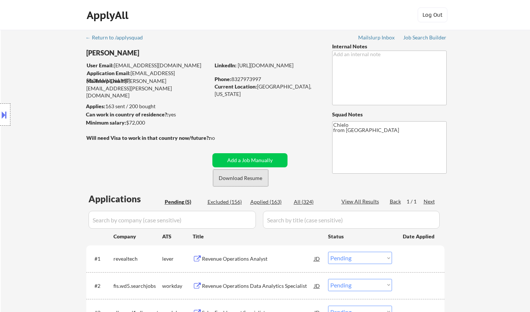
click at [244, 174] on button "Download Resume" at bounding box center [240, 178] width 55 height 17
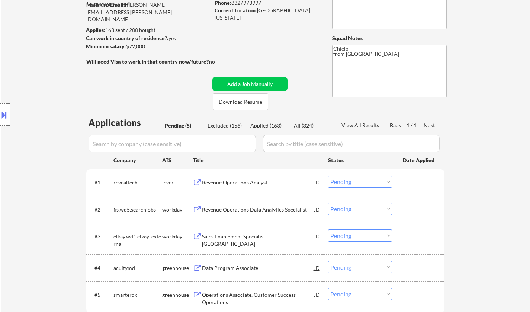
scroll to position [74, 0]
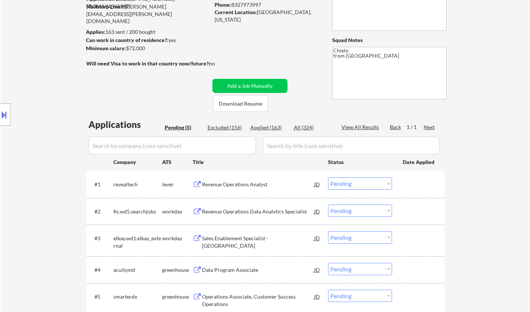
click at [246, 182] on div "Revenue Operations Analyst" at bounding box center [258, 184] width 112 height 7
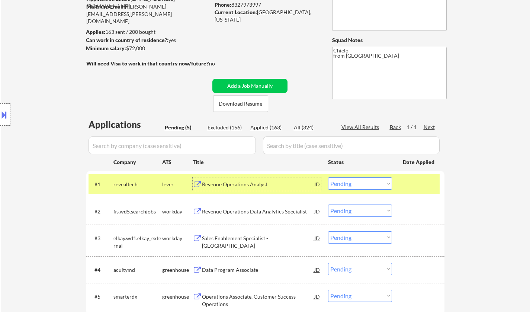
drag, startPoint x: 359, startPoint y: 183, endPoint x: 363, endPoint y: 188, distance: 6.5
click at [360, 183] on select "Choose an option... Pending Applied Excluded (Questions) Excluded (Expired) Exc…" at bounding box center [360, 183] width 64 height 12
click at [328, 177] on select "Choose an option... Pending Applied Excluded (Questions) Excluded (Expired) Exc…" at bounding box center [360, 183] width 64 height 12
select select ""pending""
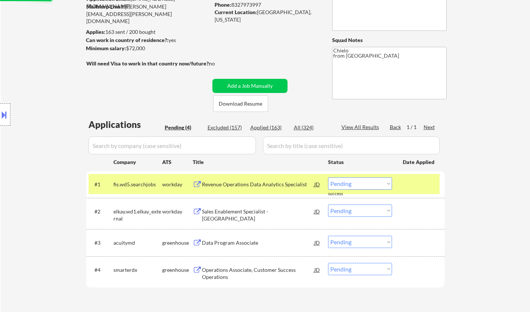
scroll to position [112, 0]
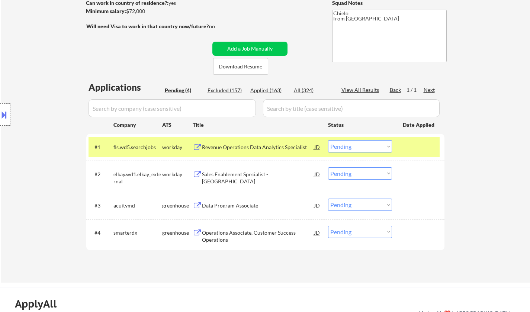
click at [238, 206] on div "Data Program Associate" at bounding box center [258, 205] width 112 height 7
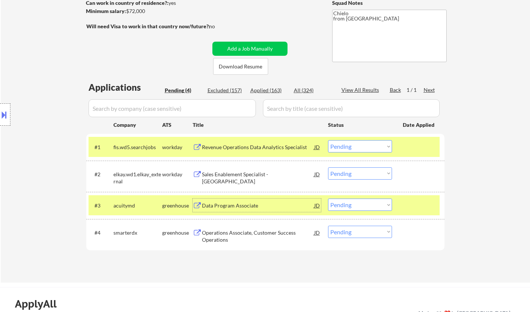
scroll to position [149, 0]
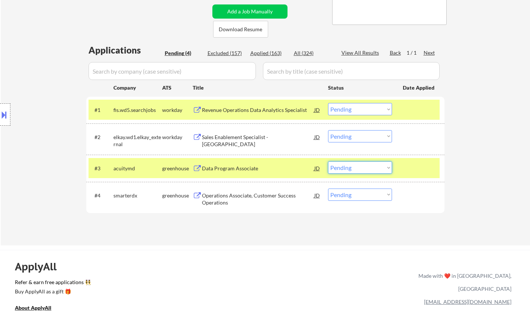
click at [348, 170] on select "Choose an option... Pending Applied Excluded (Questions) Excluded (Expired) Exc…" at bounding box center [360, 167] width 64 height 12
click at [328, 161] on select "Choose an option... Pending Applied Excluded (Questions) Excluded (Expired) Exc…" at bounding box center [360, 167] width 64 height 12
select select ""pending""
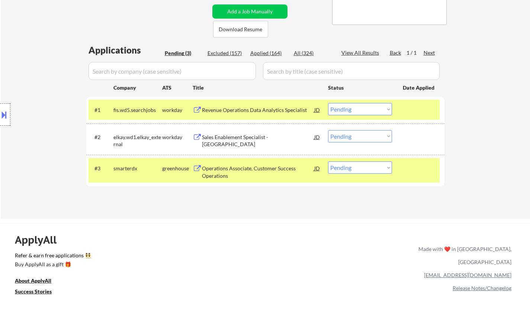
click at [227, 110] on div "Revenue Operations Data Analytics Specialist" at bounding box center [258, 109] width 112 height 7
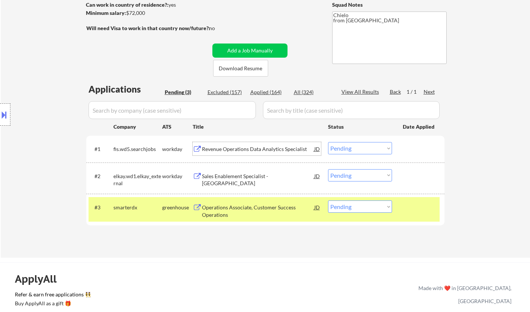
scroll to position [186, 0]
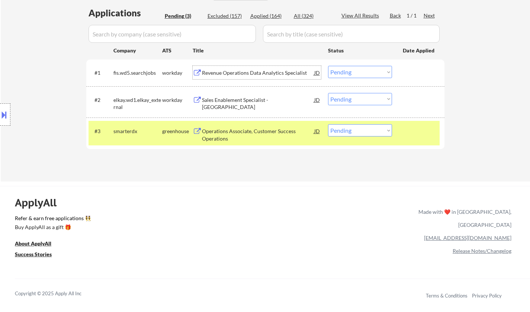
click at [243, 71] on div "Revenue Operations Data Analytics Specialist" at bounding box center [258, 72] width 112 height 7
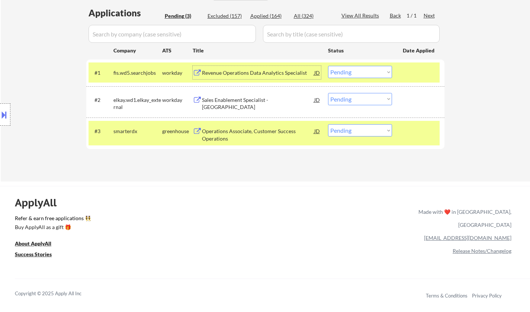
click at [7, 115] on button at bounding box center [4, 115] width 8 height 12
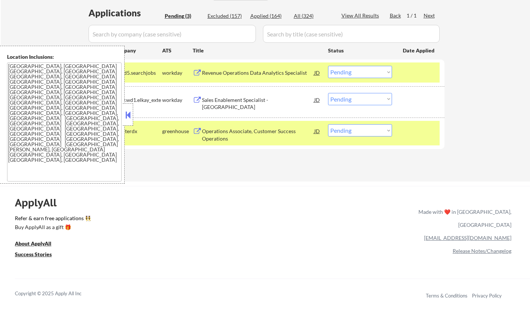
click at [127, 116] on button at bounding box center [128, 114] width 8 height 11
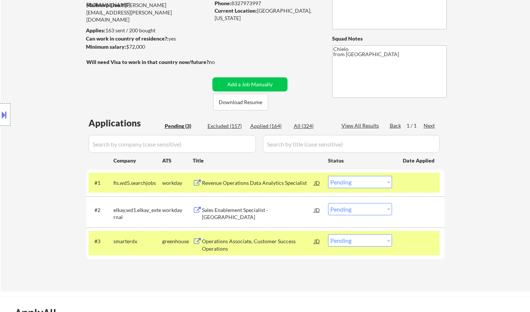
scroll to position [112, 0]
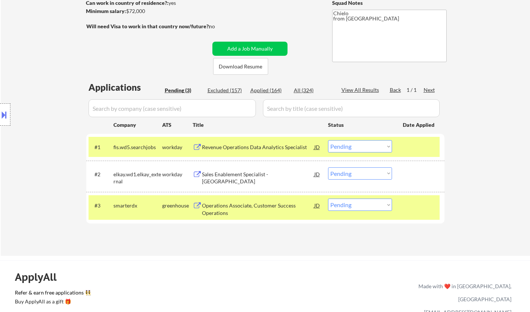
click at [359, 147] on select "Choose an option... Pending Applied Excluded (Questions) Excluded (Expired) Exc…" at bounding box center [360, 146] width 64 height 12
click at [328, 140] on select "Choose an option... Pending Applied Excluded (Questions) Excluded (Expired) Exc…" at bounding box center [360, 146] width 64 height 12
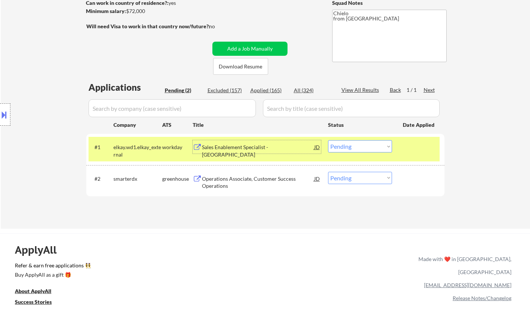
click at [238, 143] on div "Sales Enablement Specialist - South Central" at bounding box center [258, 146] width 112 height 13
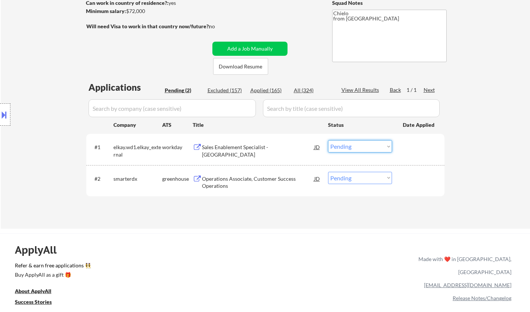
click at [362, 145] on select "Choose an option... Pending Applied Excluded (Questions) Excluded (Expired) Exc…" at bounding box center [360, 146] width 64 height 12
click at [328, 140] on select "Choose an option... Pending Applied Excluded (Questions) Excluded (Expired) Exc…" at bounding box center [360, 146] width 64 height 12
select select ""pending""
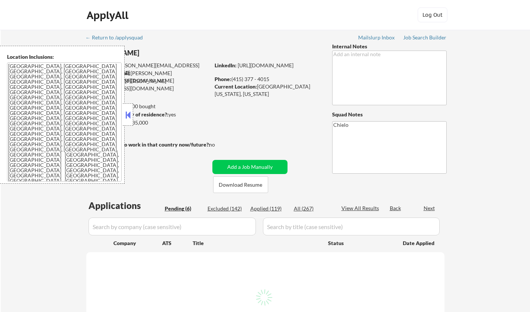
select select ""pending""
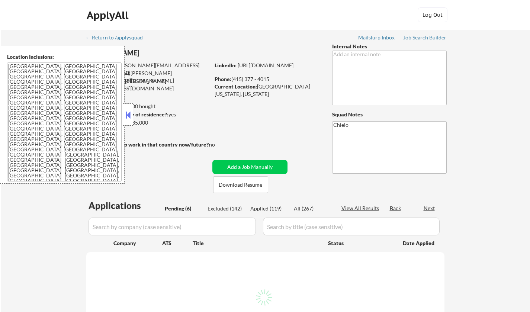
select select ""pending""
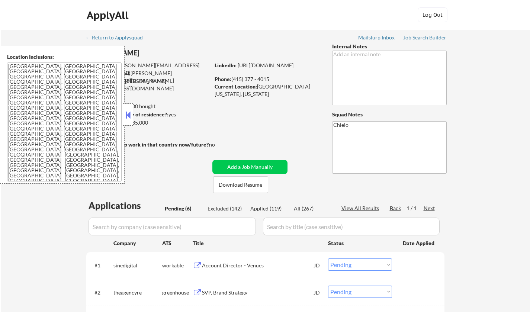
click at [128, 118] on button at bounding box center [128, 114] width 8 height 11
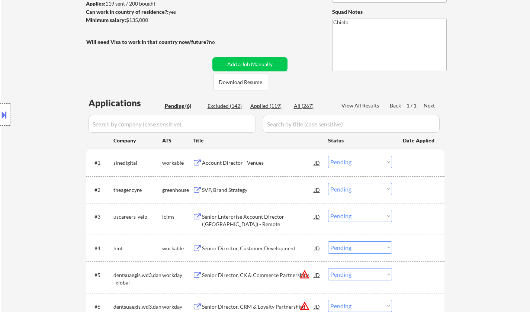
scroll to position [149, 0]
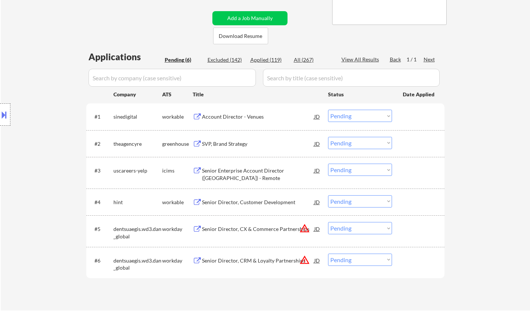
click at [228, 119] on div "Account Director - Venues" at bounding box center [258, 116] width 112 height 7
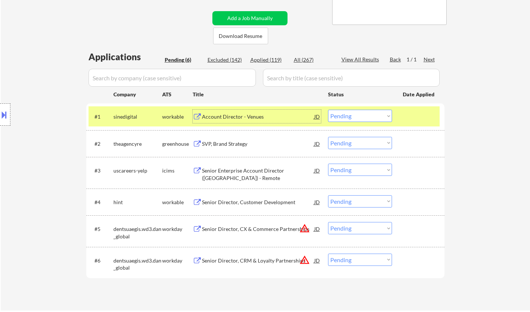
click at [375, 114] on select "Choose an option... Pending Applied Excluded (Questions) Excluded (Expired) Exc…" at bounding box center [360, 116] width 64 height 12
click at [328, 110] on select "Choose an option... Pending Applied Excluded (Questions) Excluded (Expired) Exc…" at bounding box center [360, 116] width 64 height 12
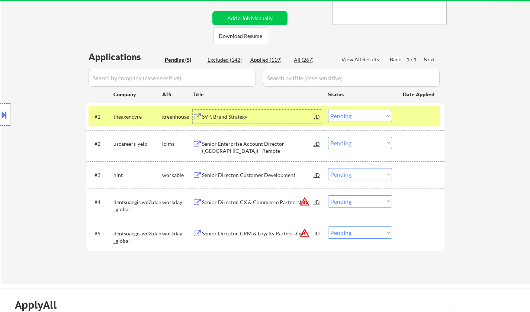
click at [228, 116] on div "SVP, Brand Strategy" at bounding box center [258, 116] width 112 height 7
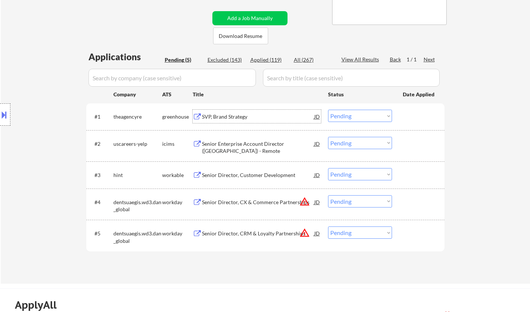
click at [355, 117] on select "Choose an option... Pending Applied Excluded (Questions) Excluded (Expired) Exc…" at bounding box center [360, 116] width 64 height 12
click at [328, 110] on select "Choose an option... Pending Applied Excluded (Questions) Excluded (Expired) Exc…" at bounding box center [360, 116] width 64 height 12
select select ""pending""
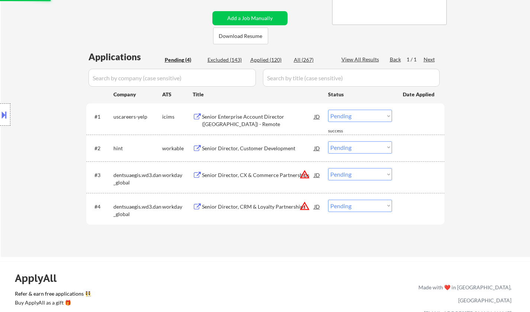
scroll to position [186, 0]
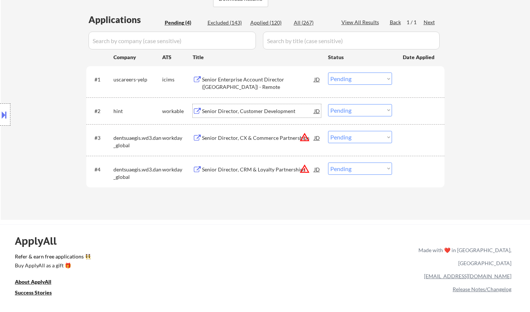
click at [267, 107] on div "Senior Director, Customer Development" at bounding box center [258, 110] width 112 height 7
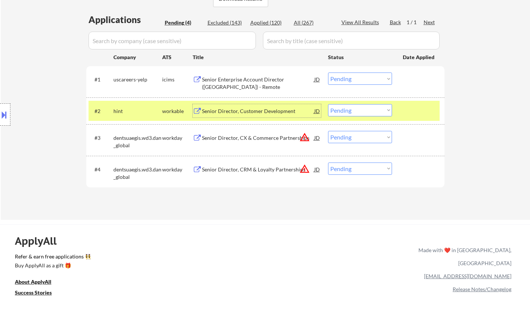
click at [356, 106] on select "Choose an option... Pending Applied Excluded (Questions) Excluded (Expired) Exc…" at bounding box center [360, 110] width 64 height 12
click at [364, 112] on select "Choose an option... Pending Applied Excluded (Questions) Excluded (Expired) Exc…" at bounding box center [360, 110] width 64 height 12
click at [328, 104] on select "Choose an option... Pending Applied Excluded (Questions) Excluded (Expired) Exc…" at bounding box center [360, 110] width 64 height 12
select select ""pending""
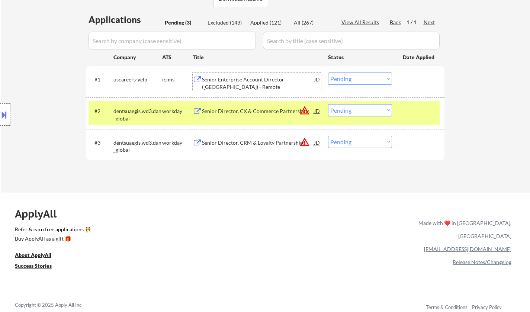
click at [238, 77] on div "Senior Enterprise Account Director (West Region) - Remote" at bounding box center [258, 83] width 112 height 15
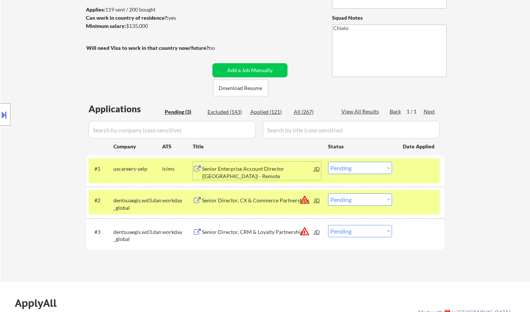
scroll to position [112, 0]
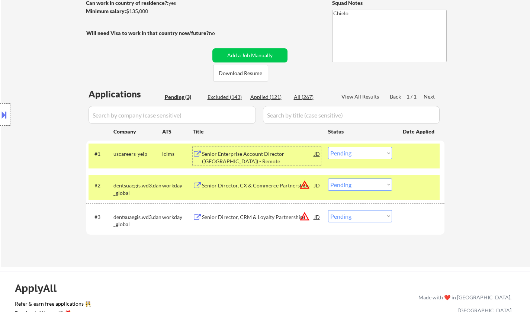
drag, startPoint x: 366, startPoint y: 155, endPoint x: 372, endPoint y: 158, distance: 7.2
click at [367, 155] on select "Choose an option... Pending Applied Excluded (Questions) Excluded (Expired) Exc…" at bounding box center [360, 153] width 64 height 12
click at [328, 147] on select "Choose an option... Pending Applied Excluded (Questions) Excluded (Expired) Exc…" at bounding box center [360, 153] width 64 height 12
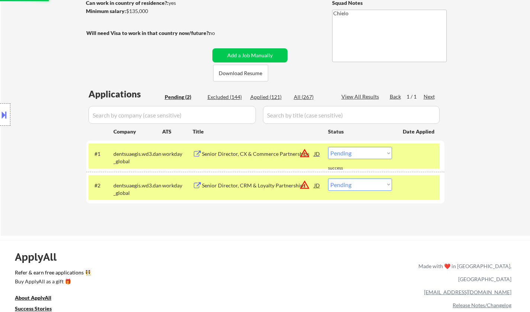
click at [3, 113] on button at bounding box center [4, 115] width 8 height 12
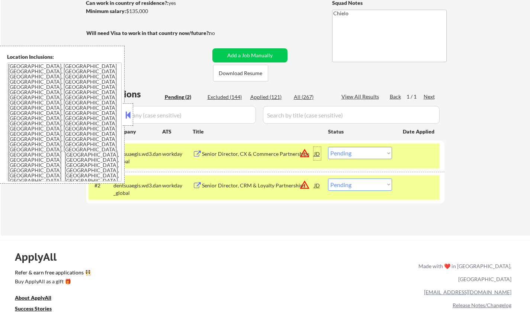
click at [320, 154] on div "JD" at bounding box center [317, 153] width 7 height 13
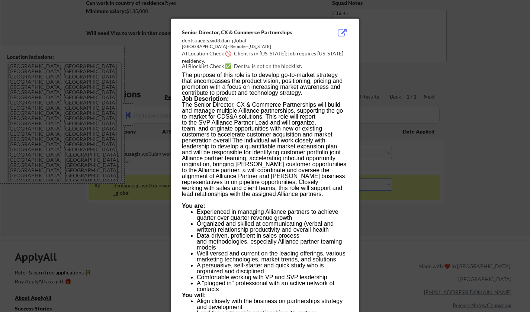
click at [477, 171] on div at bounding box center [265, 156] width 530 height 312
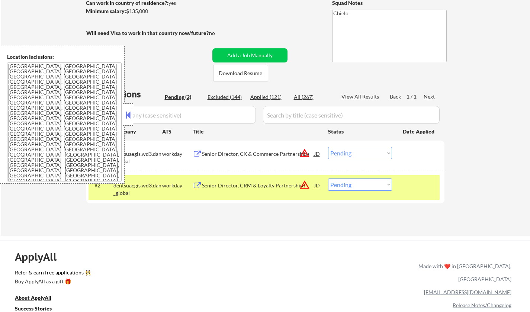
click at [366, 155] on select "Choose an option... Pending Applied Excluded (Questions) Excluded (Expired) Exc…" at bounding box center [360, 153] width 64 height 12
click at [328, 147] on select "Choose an option... Pending Applied Excluded (Questions) Excluded (Expired) Exc…" at bounding box center [360, 153] width 64 height 12
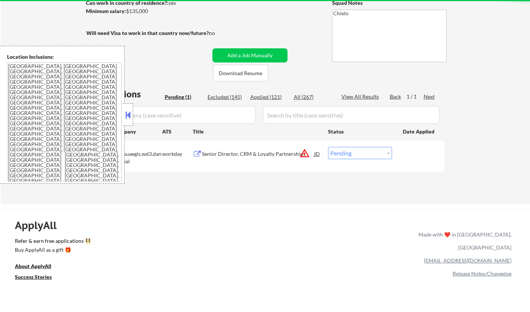
click at [320, 152] on div "JD" at bounding box center [317, 153] width 7 height 13
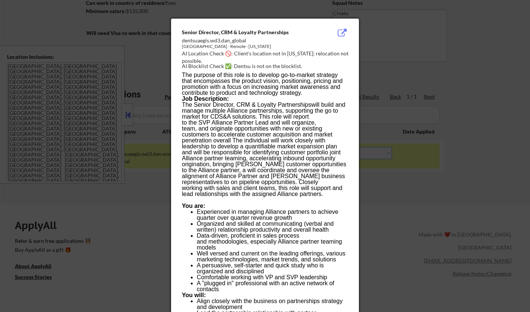
click at [449, 199] on div at bounding box center [265, 156] width 530 height 312
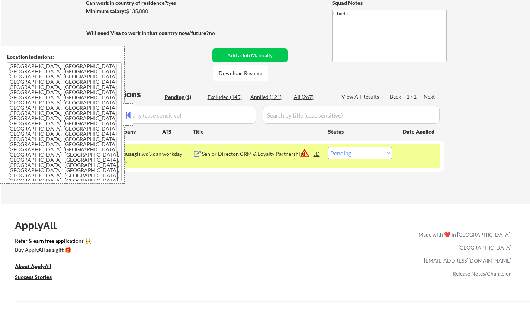
drag, startPoint x: 377, startPoint y: 152, endPoint x: 382, endPoint y: 158, distance: 8.0
click at [377, 152] on select "Choose an option... Pending Applied Excluded (Questions) Excluded (Expired) Exc…" at bounding box center [360, 153] width 64 height 12
select select ""excluded__location_""
click at [328, 147] on select "Choose an option... Pending Applied Excluded (Questions) Excluded (Expired) Exc…" at bounding box center [360, 153] width 64 height 12
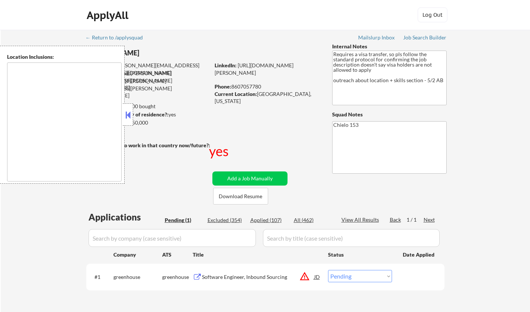
drag, startPoint x: 127, startPoint y: 112, endPoint x: 137, endPoint y: 117, distance: 10.8
click at [127, 112] on button at bounding box center [128, 114] width 8 height 11
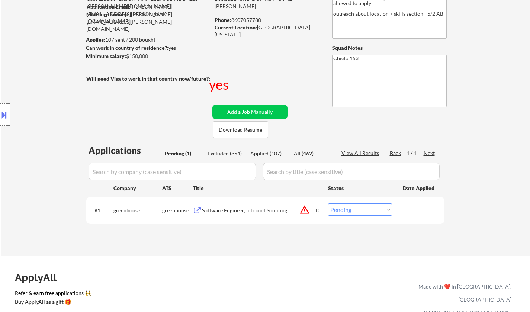
scroll to position [74, 0]
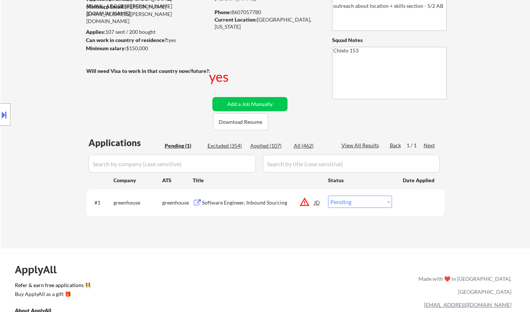
click at [0, 103] on div at bounding box center [5, 114] width 10 height 22
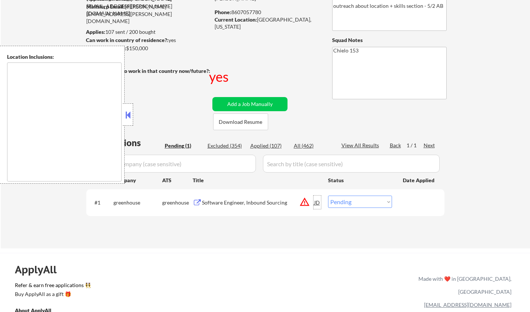
click at [317, 202] on div "JD" at bounding box center [317, 202] width 7 height 13
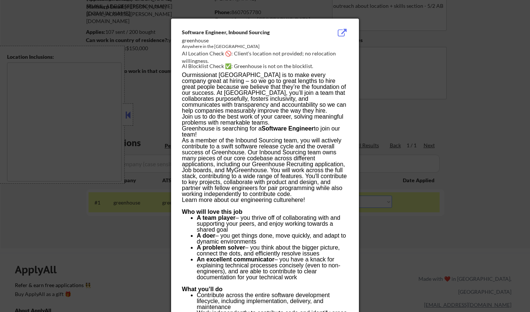
click at [412, 219] on div at bounding box center [265, 156] width 530 height 312
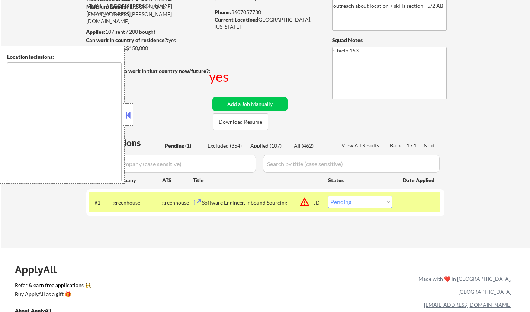
click at [246, 202] on div "Software Engineer, Inbound Sourcing" at bounding box center [258, 202] width 112 height 7
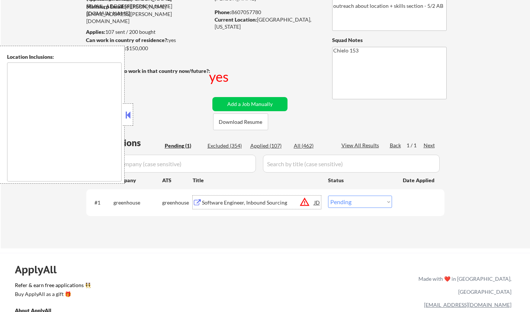
scroll to position [0, 0]
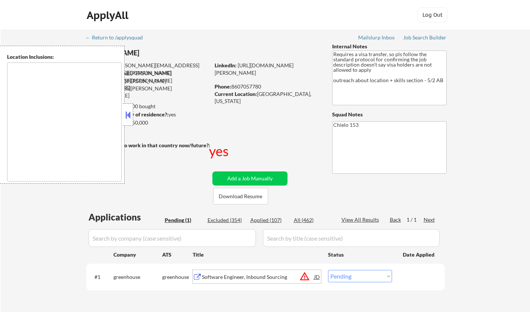
click at [128, 115] on button at bounding box center [128, 114] width 8 height 11
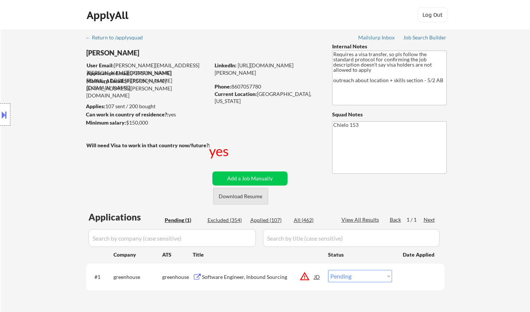
click at [249, 197] on button "Download Resume" at bounding box center [240, 196] width 55 height 17
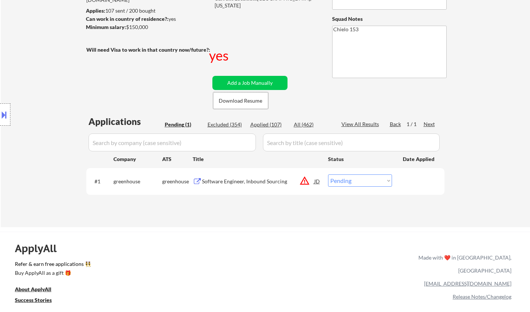
scroll to position [149, 0]
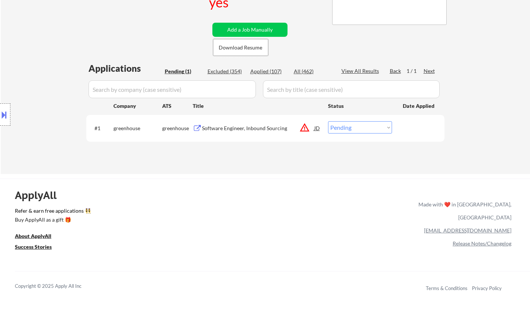
drag, startPoint x: 362, startPoint y: 128, endPoint x: 366, endPoint y: 131, distance: 4.8
click at [362, 128] on select "Choose an option... Pending Applied Excluded (Questions) Excluded (Expired) Exc…" at bounding box center [360, 127] width 64 height 12
select select ""excluded__other_""
click at [328, 121] on select "Choose an option... Pending Applied Excluded (Questions) Excluded (Expired) Exc…" at bounding box center [360, 127] width 64 height 12
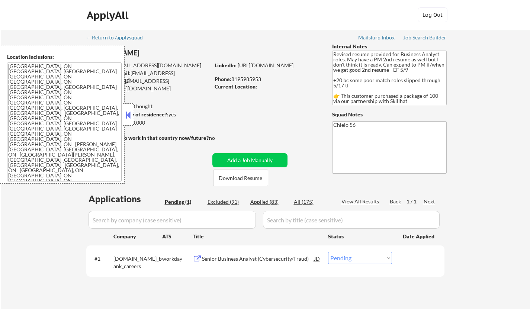
click at [128, 113] on button at bounding box center [128, 114] width 8 height 11
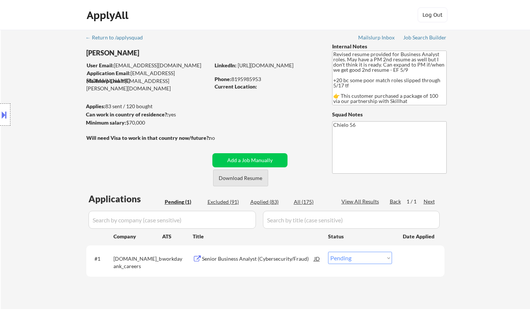
click at [237, 176] on button "Download Resume" at bounding box center [240, 178] width 55 height 17
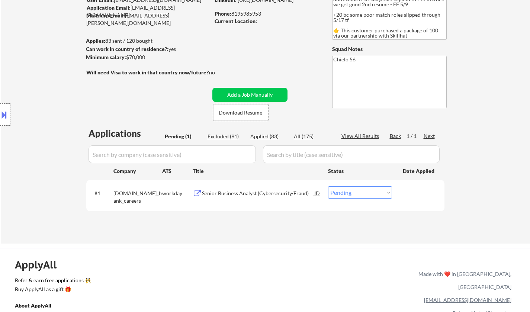
scroll to position [112, 0]
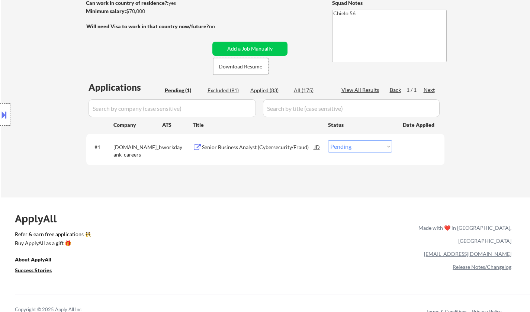
click at [244, 146] on div "Senior Business Analyst (Cybersecurity/Fraud)" at bounding box center [258, 147] width 112 height 7
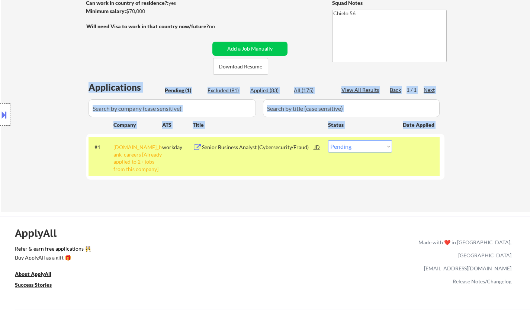
click at [323, 199] on div "← Return to /applysquad Mailslurp Inbox Job Search Builder [PERSON_NAME] User E…" at bounding box center [265, 62] width 371 height 288
drag, startPoint x: 381, startPoint y: 144, endPoint x: 385, endPoint y: 150, distance: 6.2
click at [381, 144] on select "Choose an option... Pending Applied Excluded (Questions) Excluded (Expired) Exc…" at bounding box center [360, 146] width 64 height 12
select select ""excluded__other_""
click at [328, 140] on select "Choose an option... Pending Applied Excluded (Questions) Excluded (Expired) Exc…" at bounding box center [360, 146] width 64 height 12
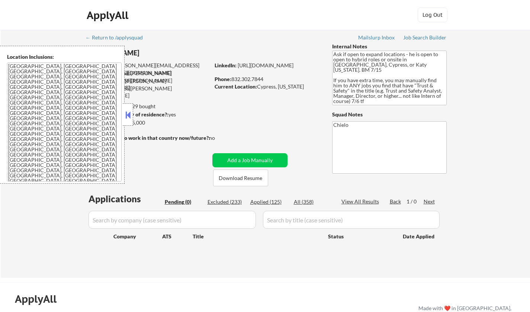
click at [129, 116] on button at bounding box center [128, 114] width 8 height 11
click at [129, 112] on button at bounding box center [128, 114] width 8 height 11
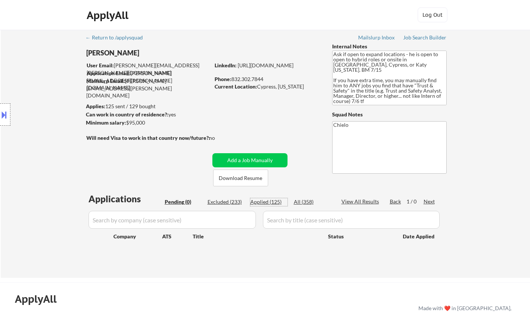
click at [262, 203] on div "Applied (125)" at bounding box center [268, 201] width 37 height 7
select select ""applied""
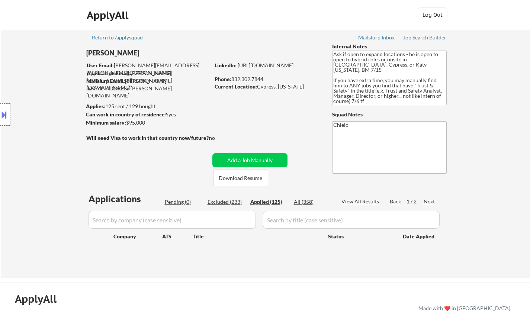
select select ""applied""
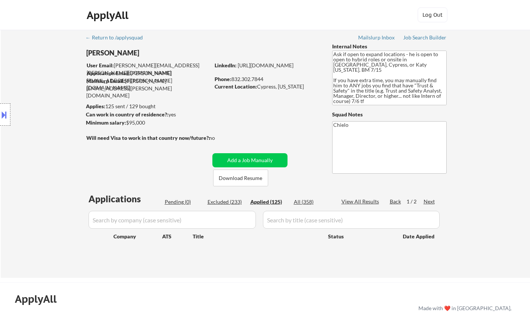
select select ""applied""
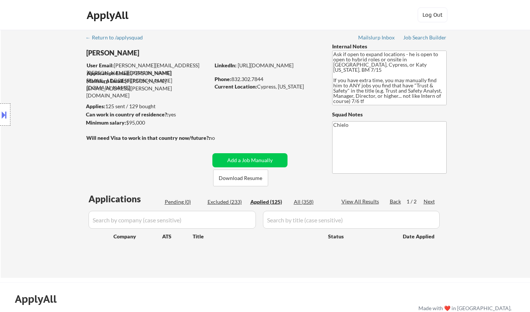
select select ""applied""
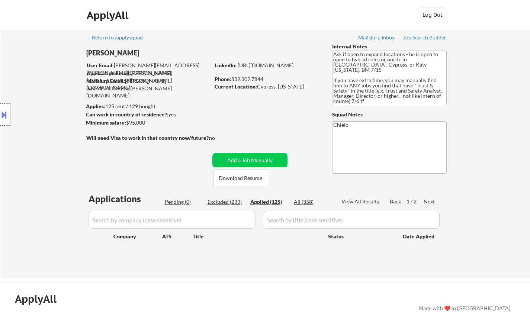
select select ""applied""
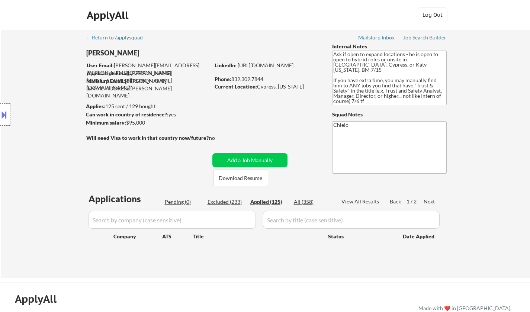
select select ""applied""
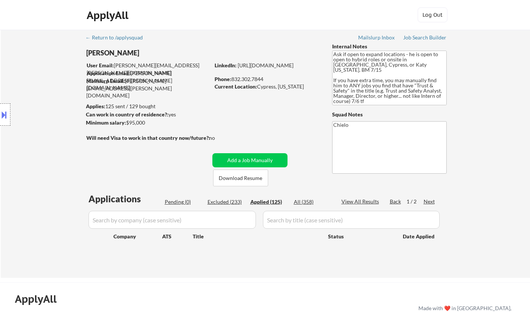
select select ""applied""
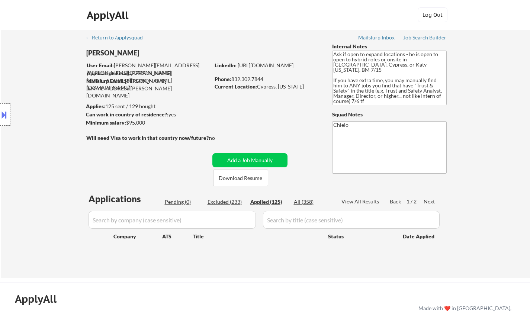
select select ""applied""
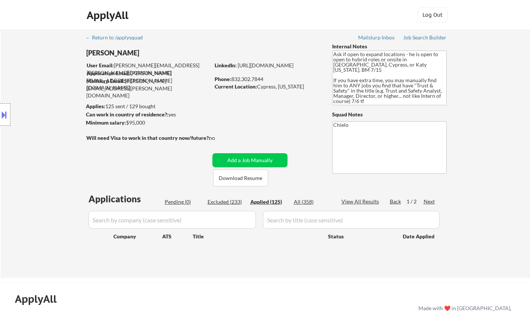
select select ""applied""
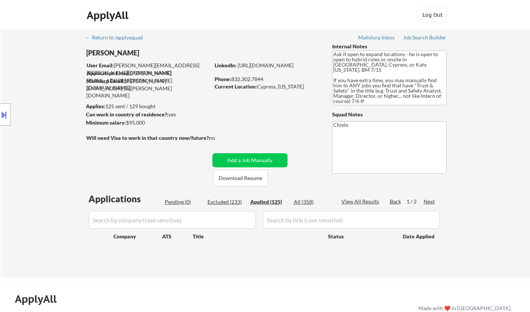
select select ""applied""
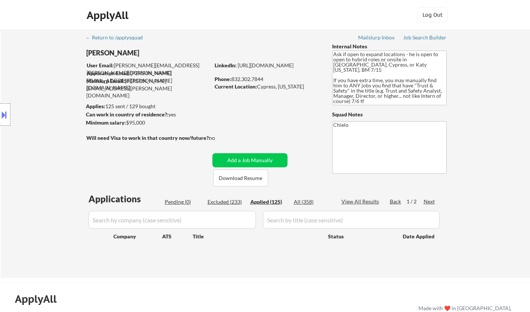
select select ""applied""
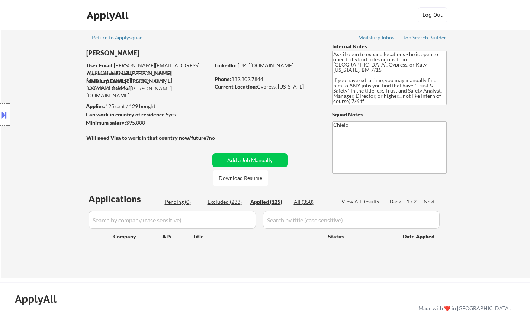
select select ""applied""
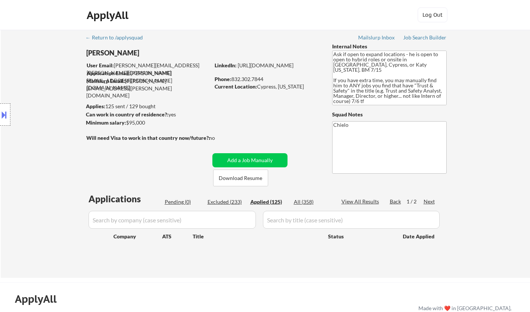
select select ""applied""
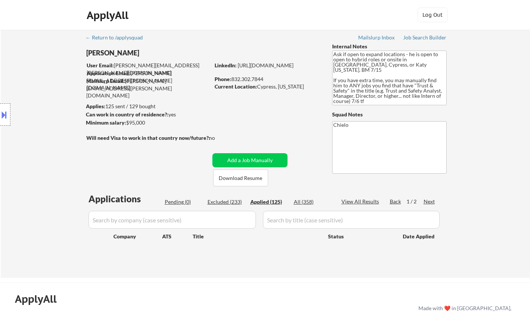
select select ""applied""
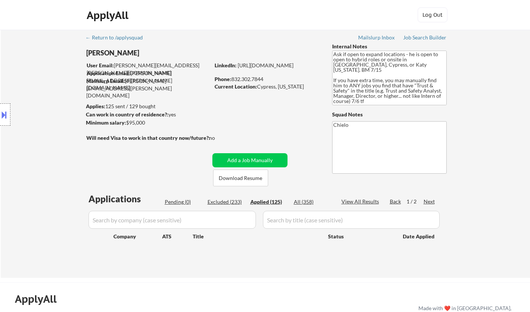
select select ""applied""
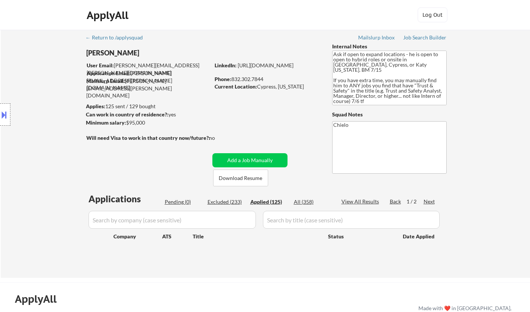
select select ""applied""
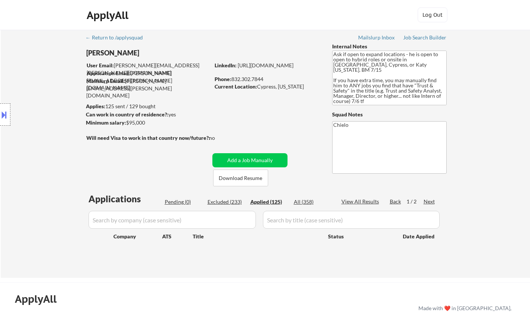
select select ""applied""
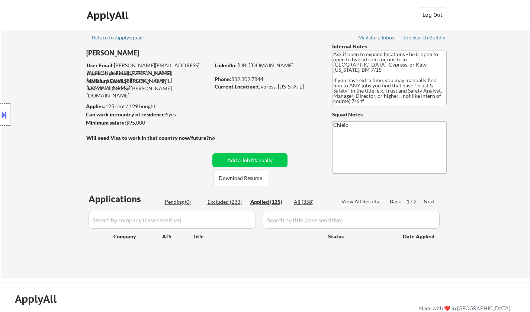
select select ""applied""
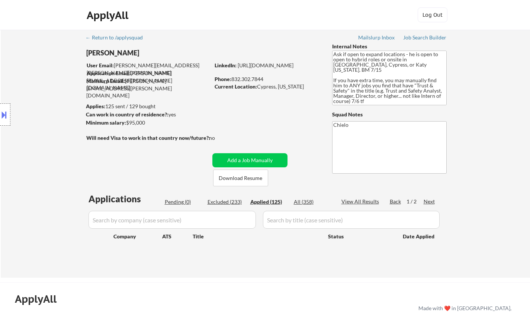
select select ""applied""
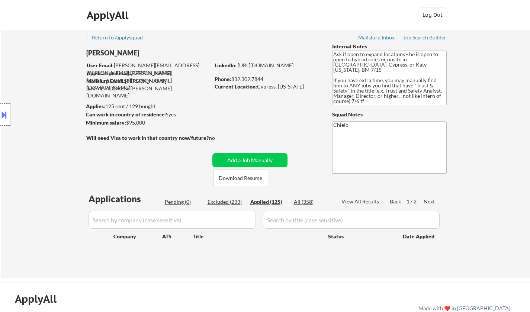
select select ""applied""
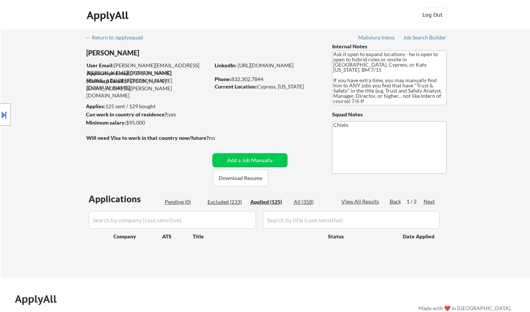
select select ""applied""
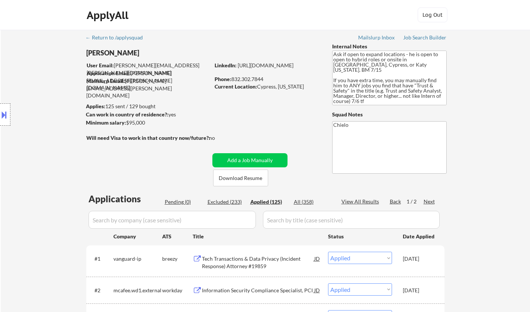
click at [362, 200] on div "View All Results" at bounding box center [361, 201] width 40 height 7
select select ""applied""
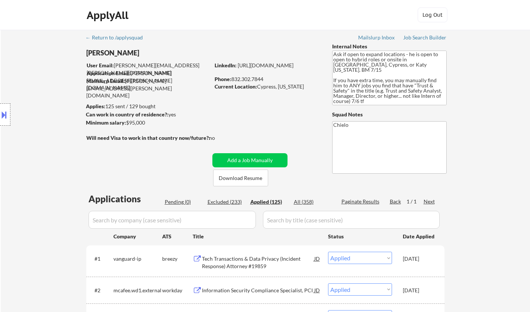
select select ""applied""
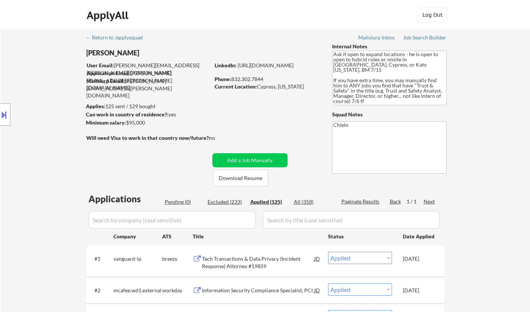
select select ""applied""
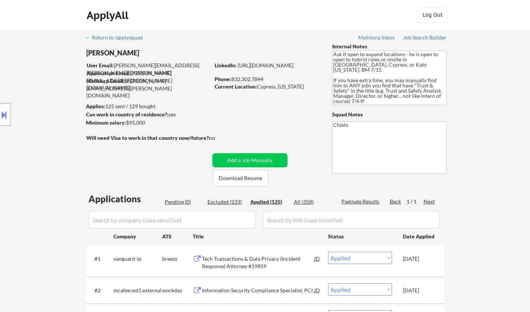
select select ""applied""
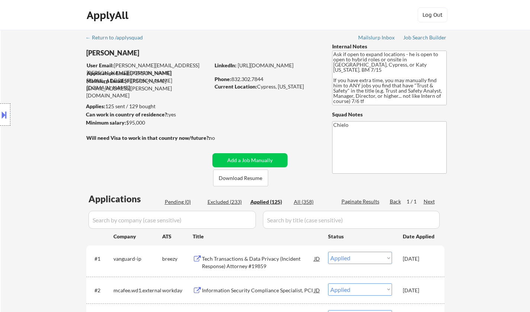
select select ""applied""
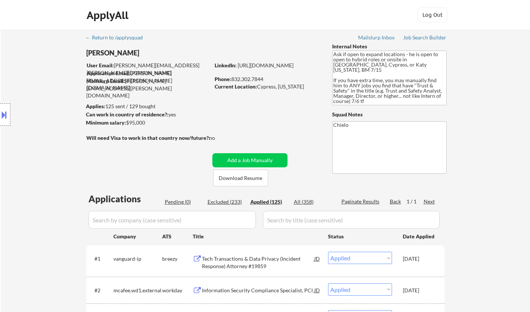
select select ""applied""
click at [230, 202] on div "Excluded (233)" at bounding box center [226, 201] width 37 height 7
select select ""excluded__salary_""
select select ""excluded__expired_""
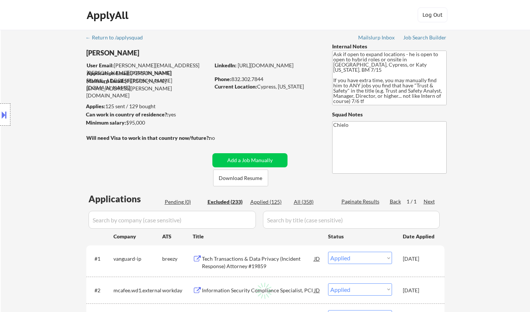
select select ""excluded__other_""
select select ""excluded""
select select ""excluded__location_""
select select ""excluded""
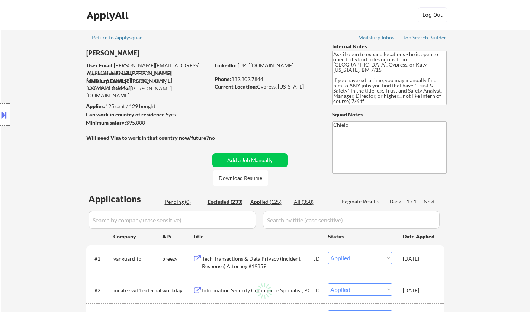
select select ""excluded__expired_""
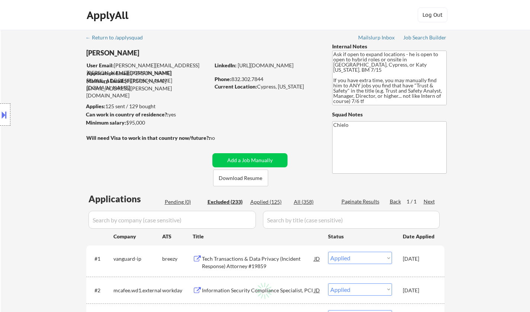
select select ""excluded__salary_""
select select ""excluded__location_""
select select ""excluded""
select select ""excluded__salary_""
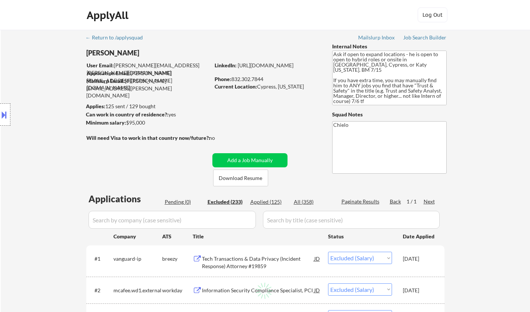
select select ""excluded__location_""
select select ""excluded__expired_""
select select ""excluded__location_""
select select ""excluded""
select select ""excluded__expired_""
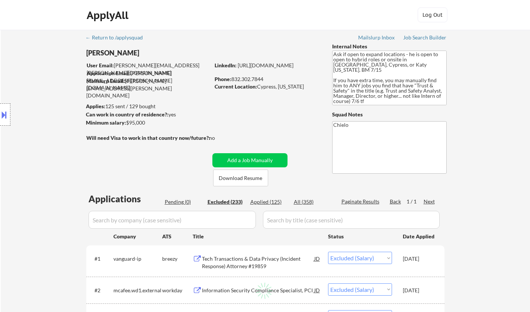
select select ""excluded__expired_""
select select ""excluded__location_""
select select ""excluded__expired_""
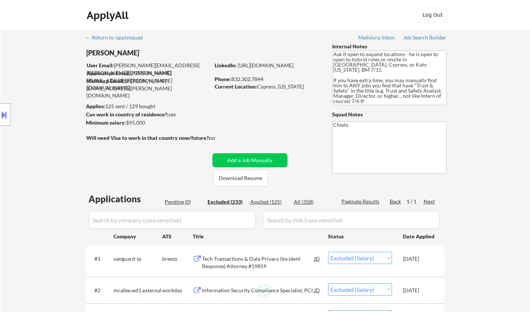
select select ""excluded__expired_""
select select ""excluded__location_""
select select ""excluded""
select select ""excluded__location_""
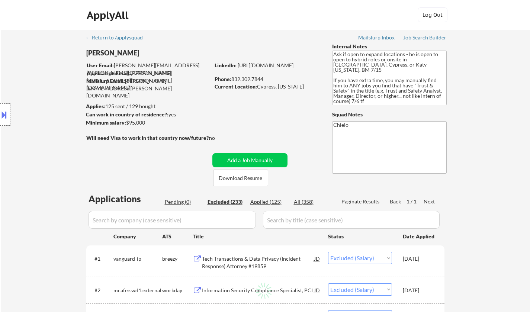
select select ""excluded__location_""
select select ""excluded__expired_""
select select ""excluded""
select select ""excluded__location_""
select select ""excluded""
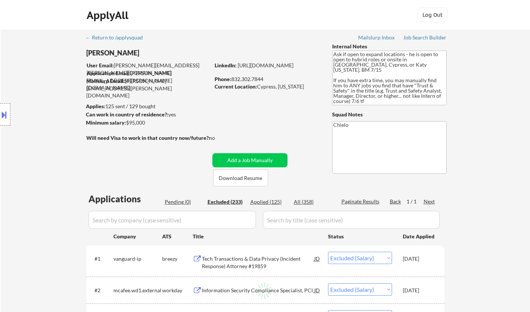
select select ""excluded__expired_""
select select ""excluded__location_""
select select ""excluded""
select select ""excluded__expired_""
select select ""excluded""
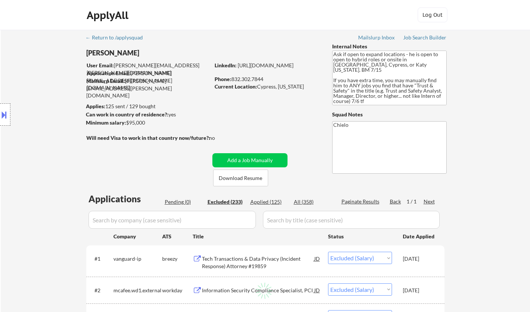
select select ""excluded__expired_""
select select ""excluded__location_""
select select ""excluded""
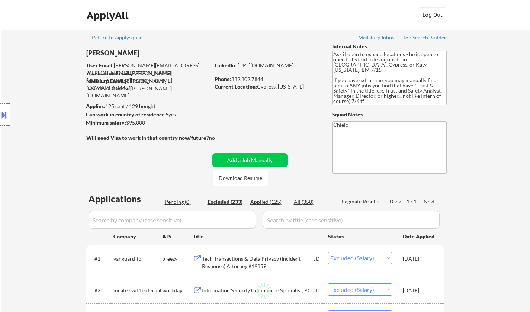
select select ""excluded""
select select ""excluded__expired_""
select select ""excluded__location_""
select select ""excluded""
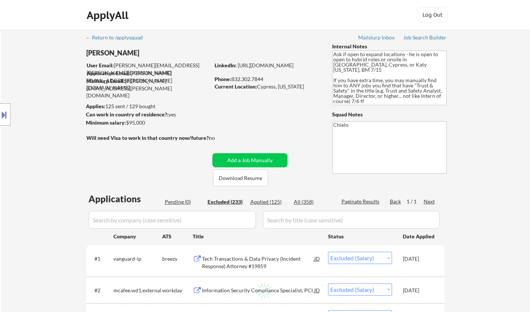
select select ""excluded__expired_""
select select ""excluded__bad_match_""
select select ""excluded__expired_""
select select ""excluded__other_""
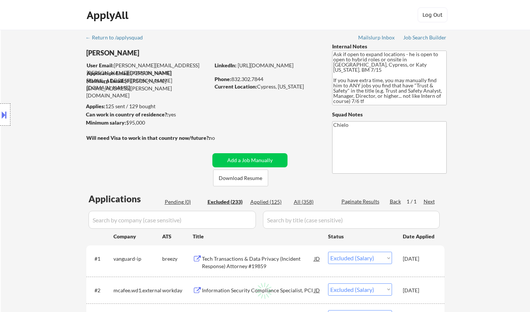
select select ""excluded""
select select ""excluded__location_""
select select ""excluded""
select select ""excluded__location_""
select select ""excluded__expired_""
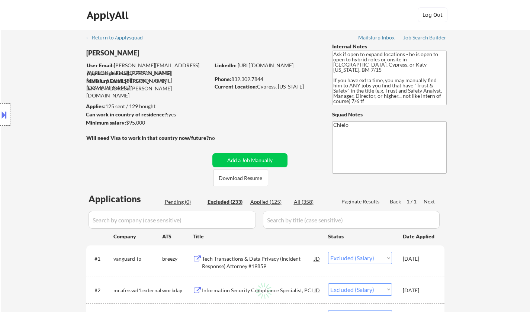
select select ""excluded__location_""
select select ""excluded""
select select ""excluded__expired_""
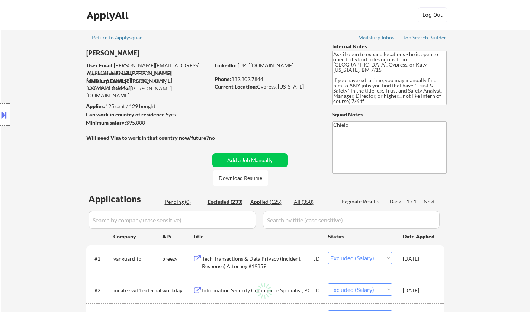
select select ""excluded__location_""
select select ""excluded__other_""
select select ""excluded__expired_""
select select ""excluded""
select select ""excluded__location_""
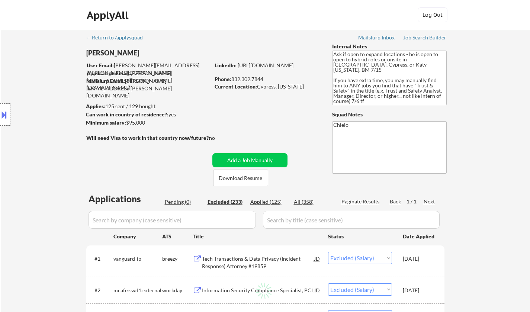
select select ""excluded__expired_""
select select ""excluded__bad_match_""
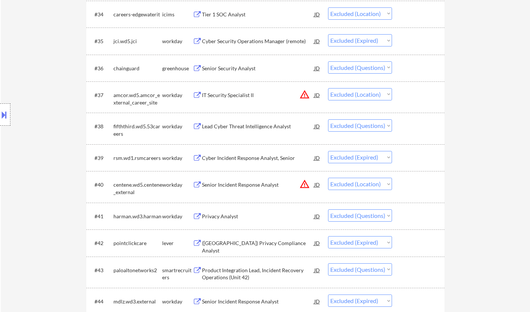
scroll to position [1004, 0]
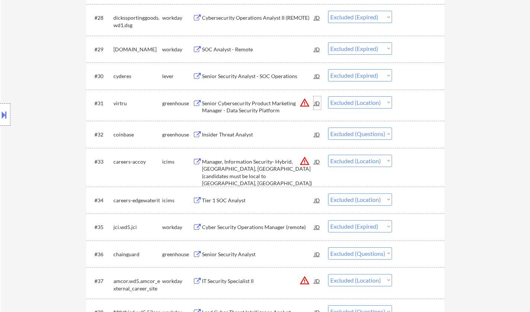
click at [317, 102] on div "JD" at bounding box center [317, 102] width 7 height 13
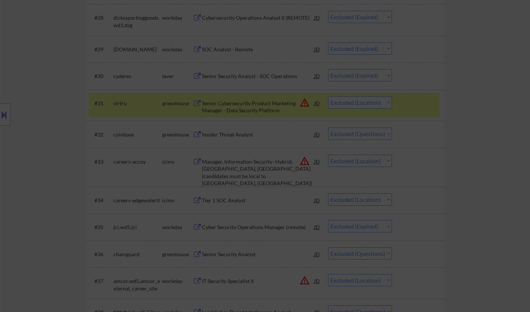
drag, startPoint x: 503, startPoint y: 132, endPoint x: 299, endPoint y: 110, distance: 205.1
click at [503, 132] on div at bounding box center [265, 156] width 530 height 312
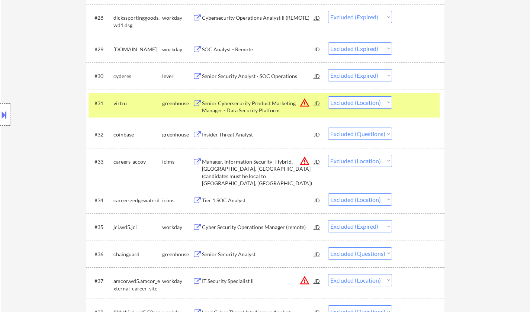
click at [314, 105] on div "JD" at bounding box center [317, 102] width 7 height 13
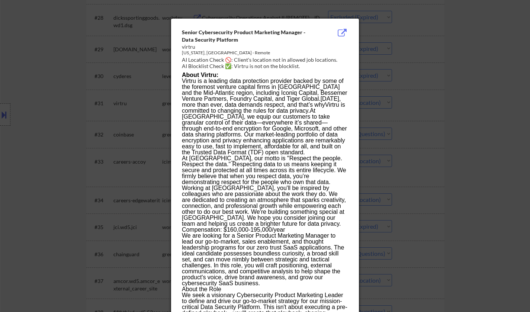
click at [496, 139] on div at bounding box center [265, 156] width 530 height 312
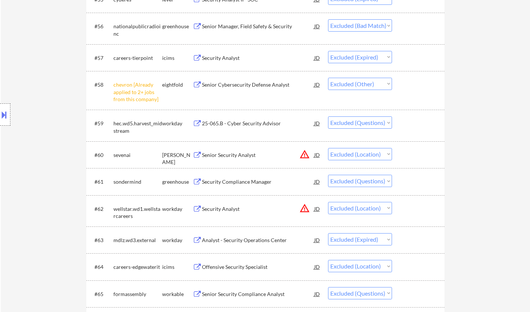
scroll to position [1859, 0]
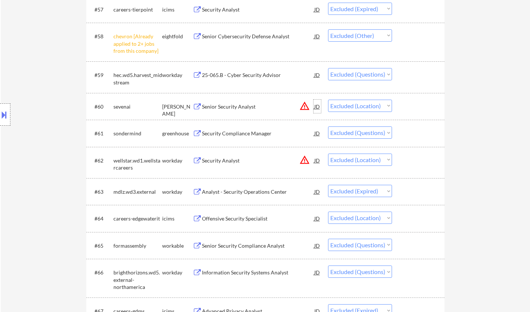
click at [316, 106] on div "JD" at bounding box center [317, 106] width 7 height 13
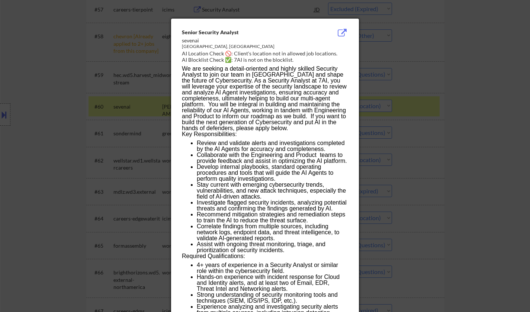
click at [467, 146] on div at bounding box center [265, 156] width 530 height 312
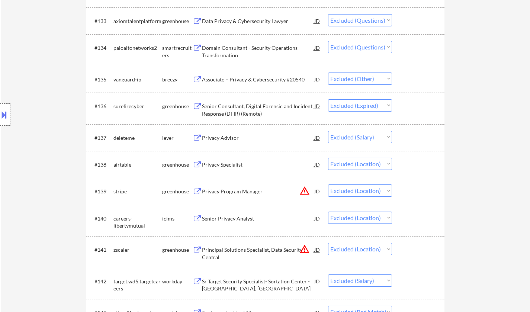
scroll to position [4165, 0]
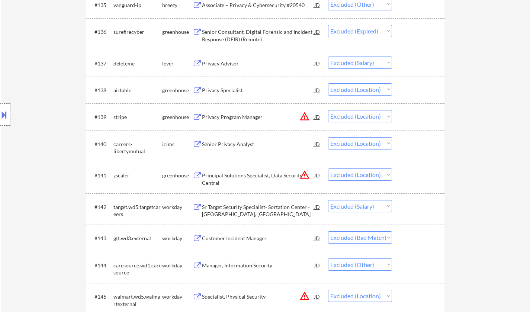
click at [319, 144] on div "JD" at bounding box center [317, 143] width 7 height 13
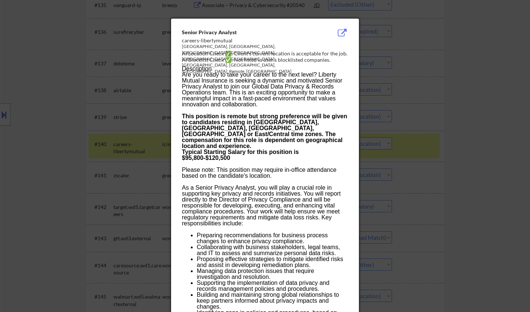
click at [488, 188] on div at bounding box center [265, 156] width 530 height 312
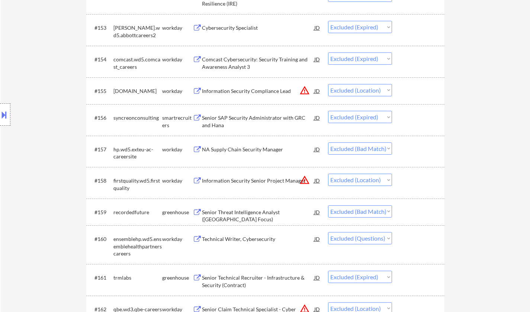
scroll to position [4686, 0]
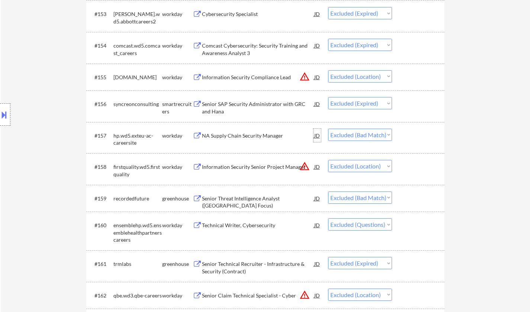
click at [316, 135] on div "JD" at bounding box center [317, 135] width 7 height 13
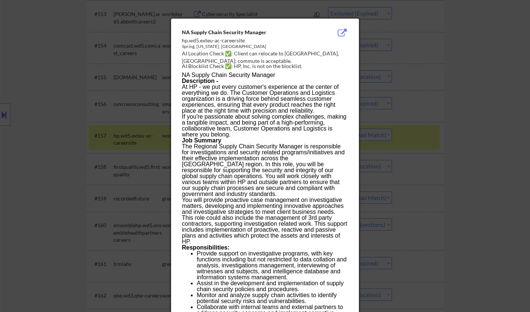
click at [482, 131] on div at bounding box center [265, 156] width 530 height 312
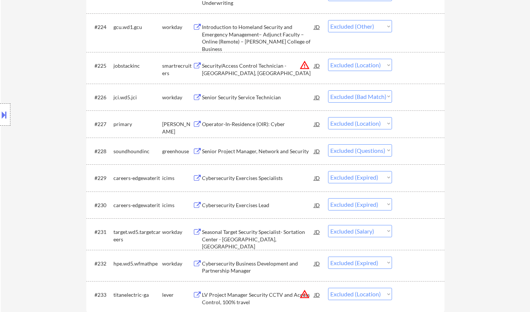
scroll to position [6992, 0]
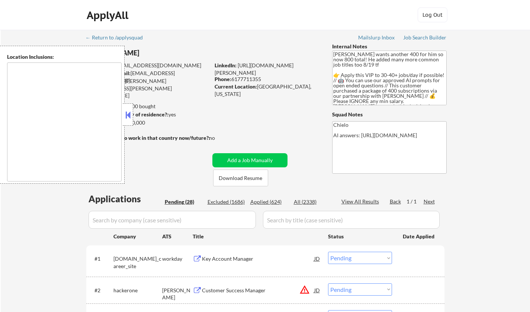
select select ""pending""
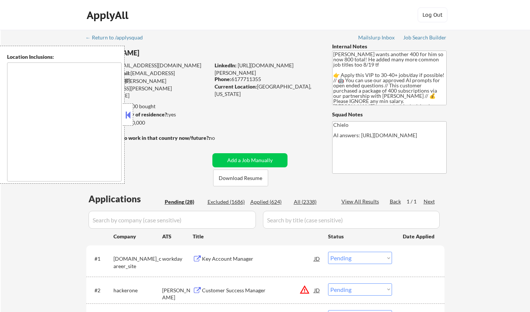
select select ""pending""
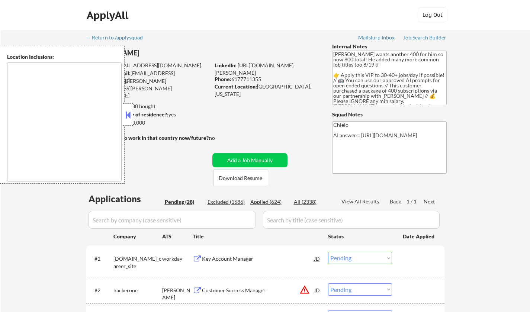
select select ""pending""
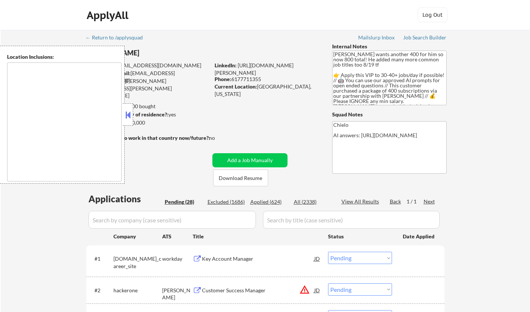
select select ""pending""
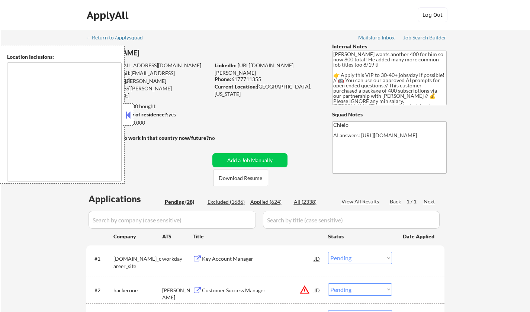
select select ""pending""
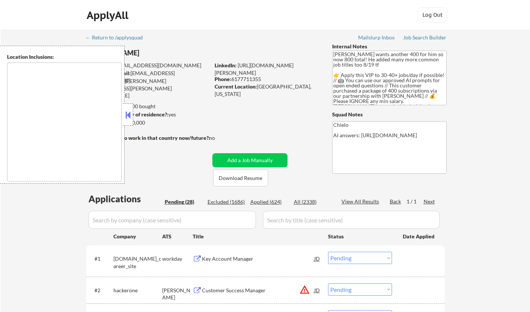
select select ""pending""
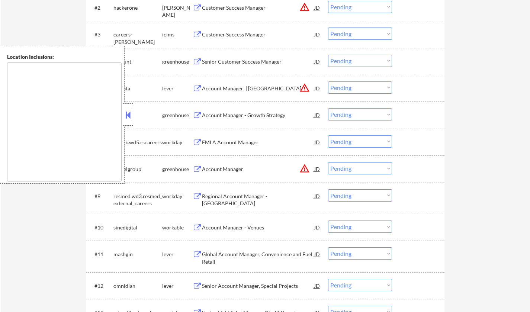
scroll to position [298, 0]
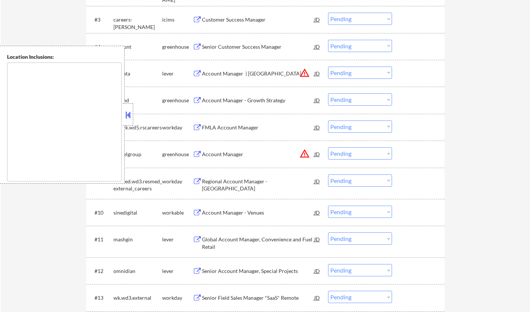
click at [128, 108] on div at bounding box center [128, 114] width 10 height 22
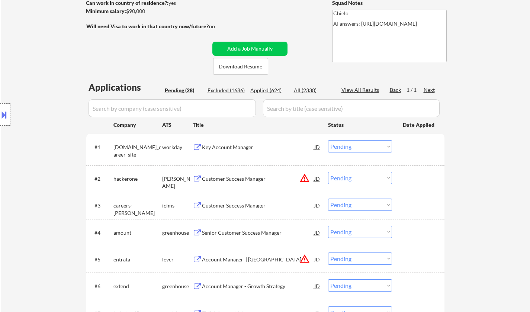
scroll to position [0, 0]
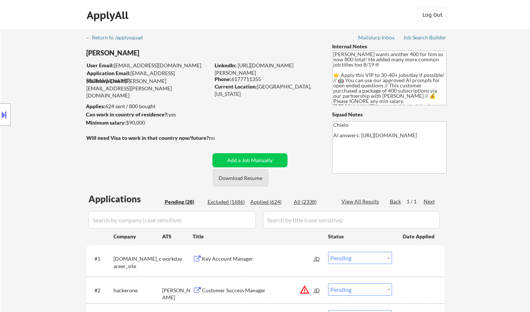
click at [243, 180] on button "Download Resume" at bounding box center [240, 178] width 55 height 17
